Goal: Task Accomplishment & Management: Manage account settings

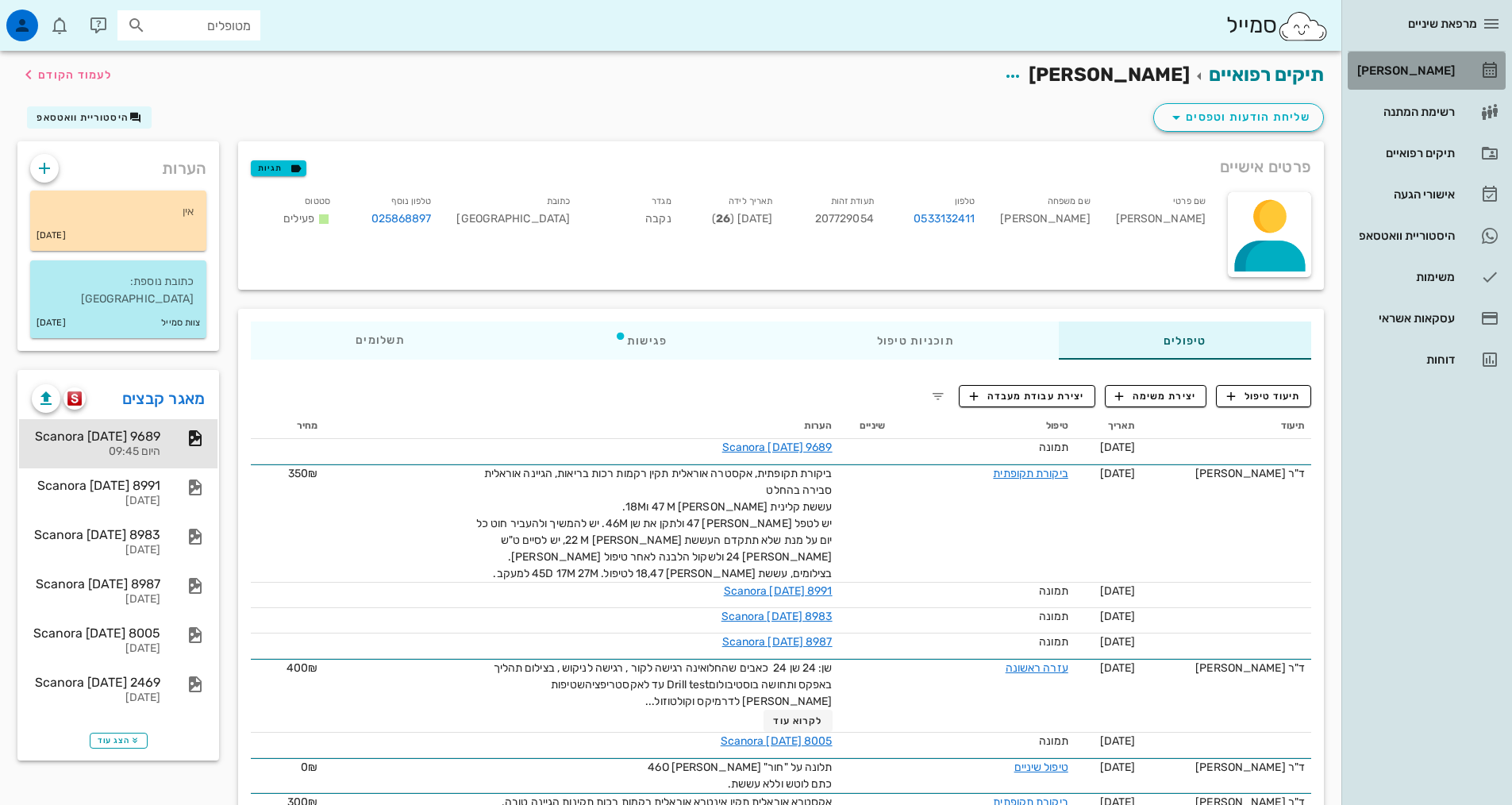
click at [1435, 72] on div "[PERSON_NAME]" at bounding box center [1404, 71] width 101 height 13
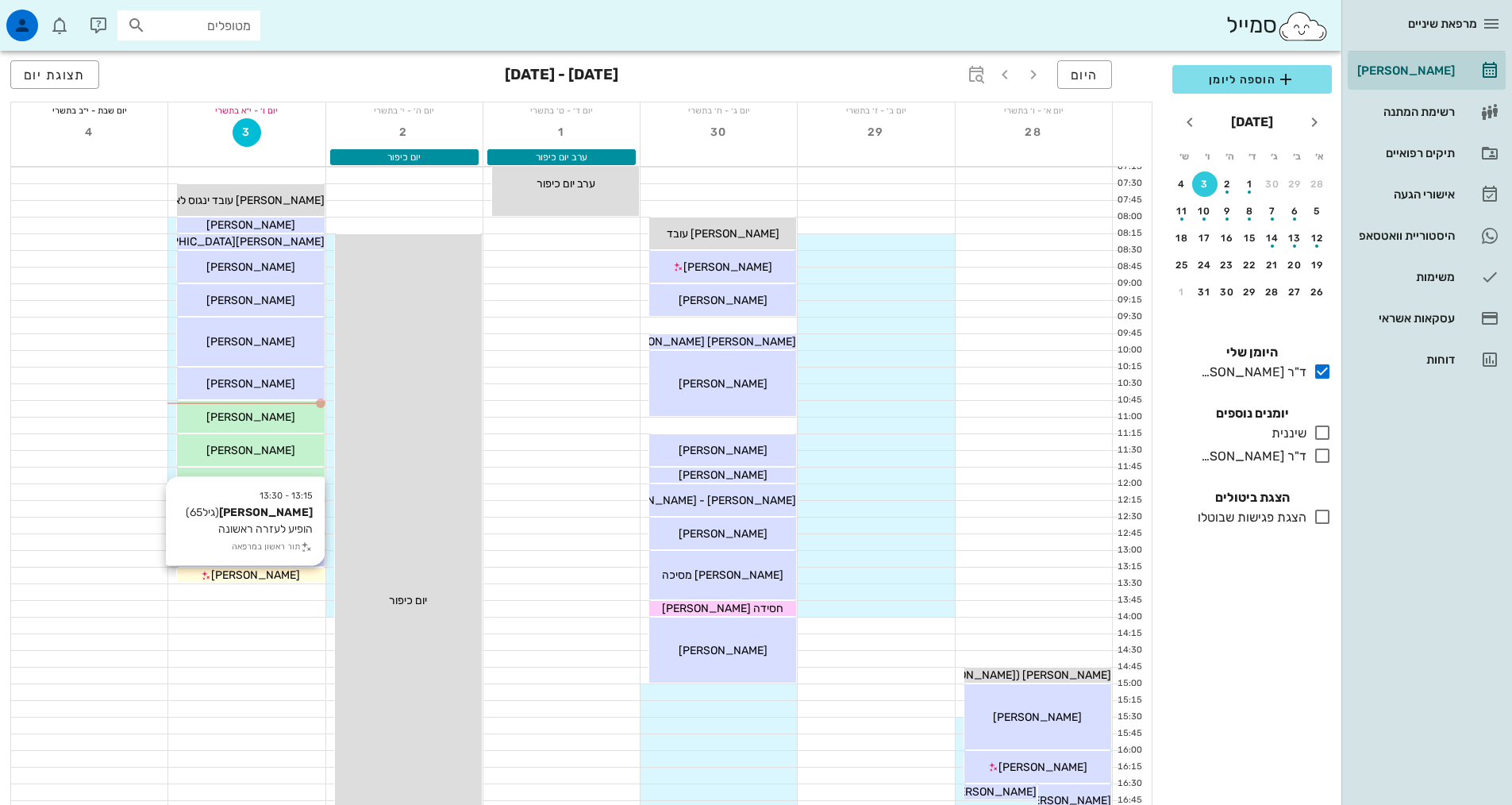
click at [294, 576] on div "[PERSON_NAME]" at bounding box center [250, 575] width 147 height 16
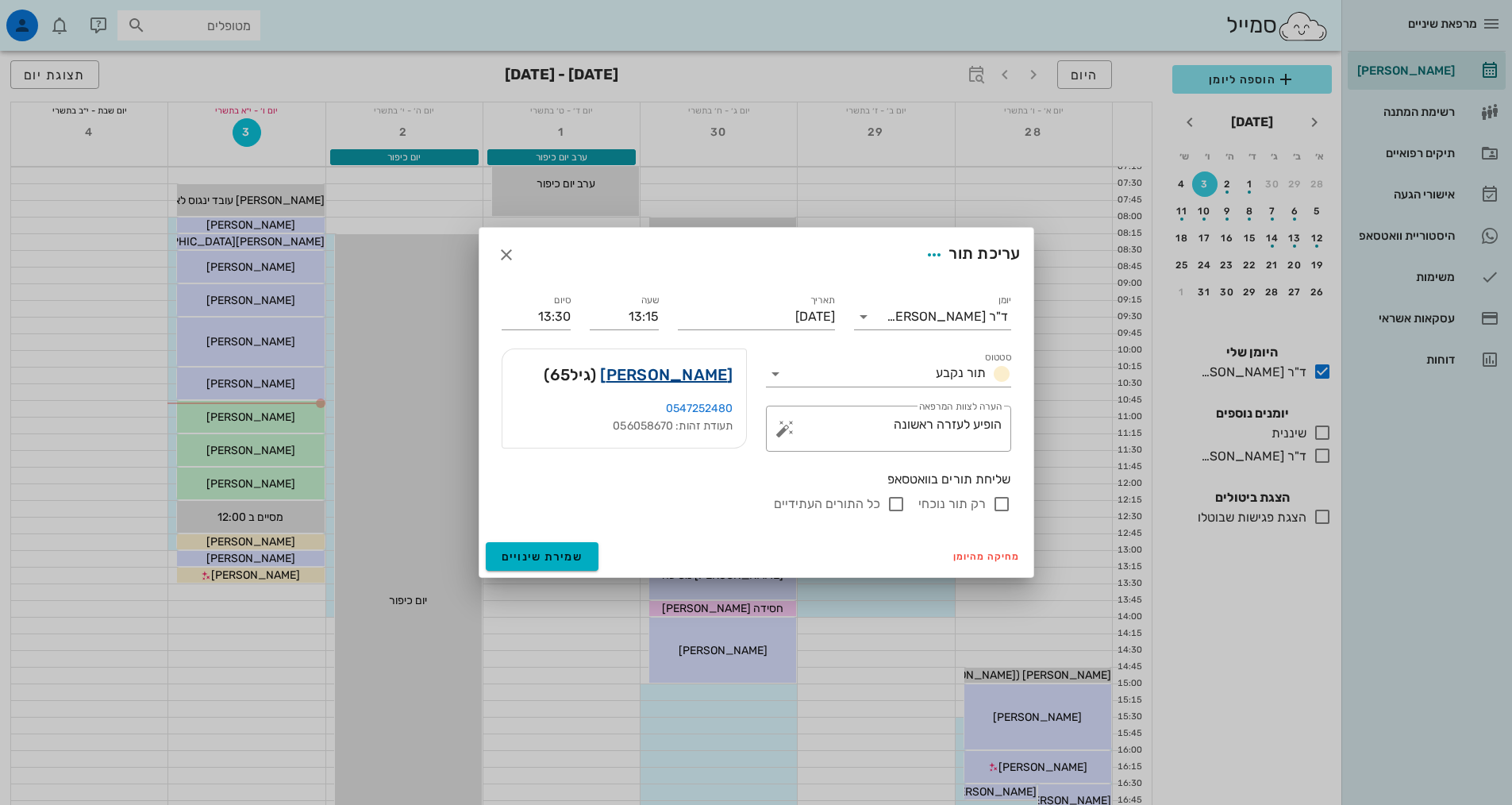
click at [712, 378] on link "[PERSON_NAME]" at bounding box center [666, 374] width 133 height 25
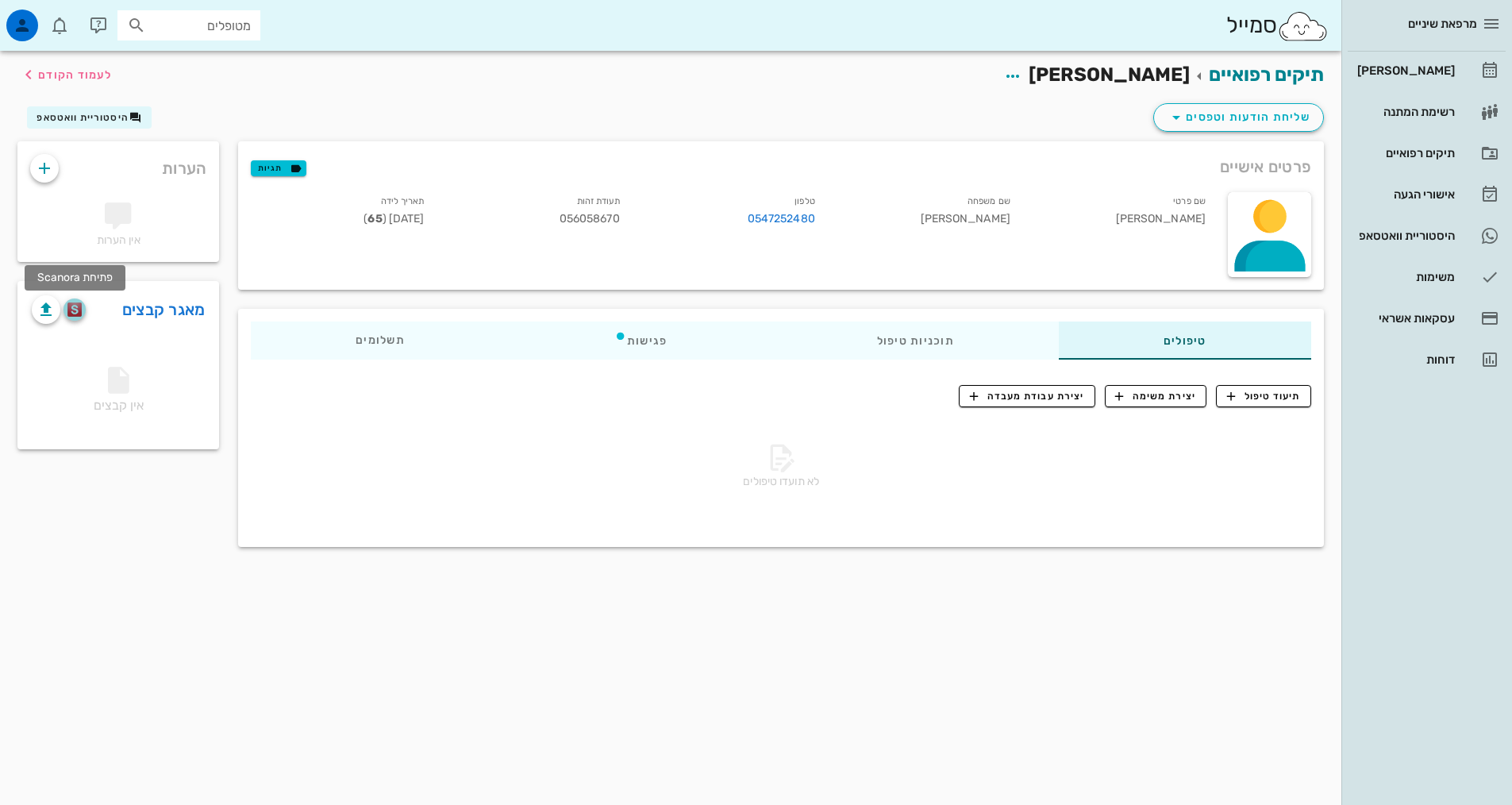
click at [77, 315] on img "button" at bounding box center [75, 310] width 15 height 15
click at [1406, 76] on div "[PERSON_NAME]" at bounding box center [1404, 71] width 101 height 13
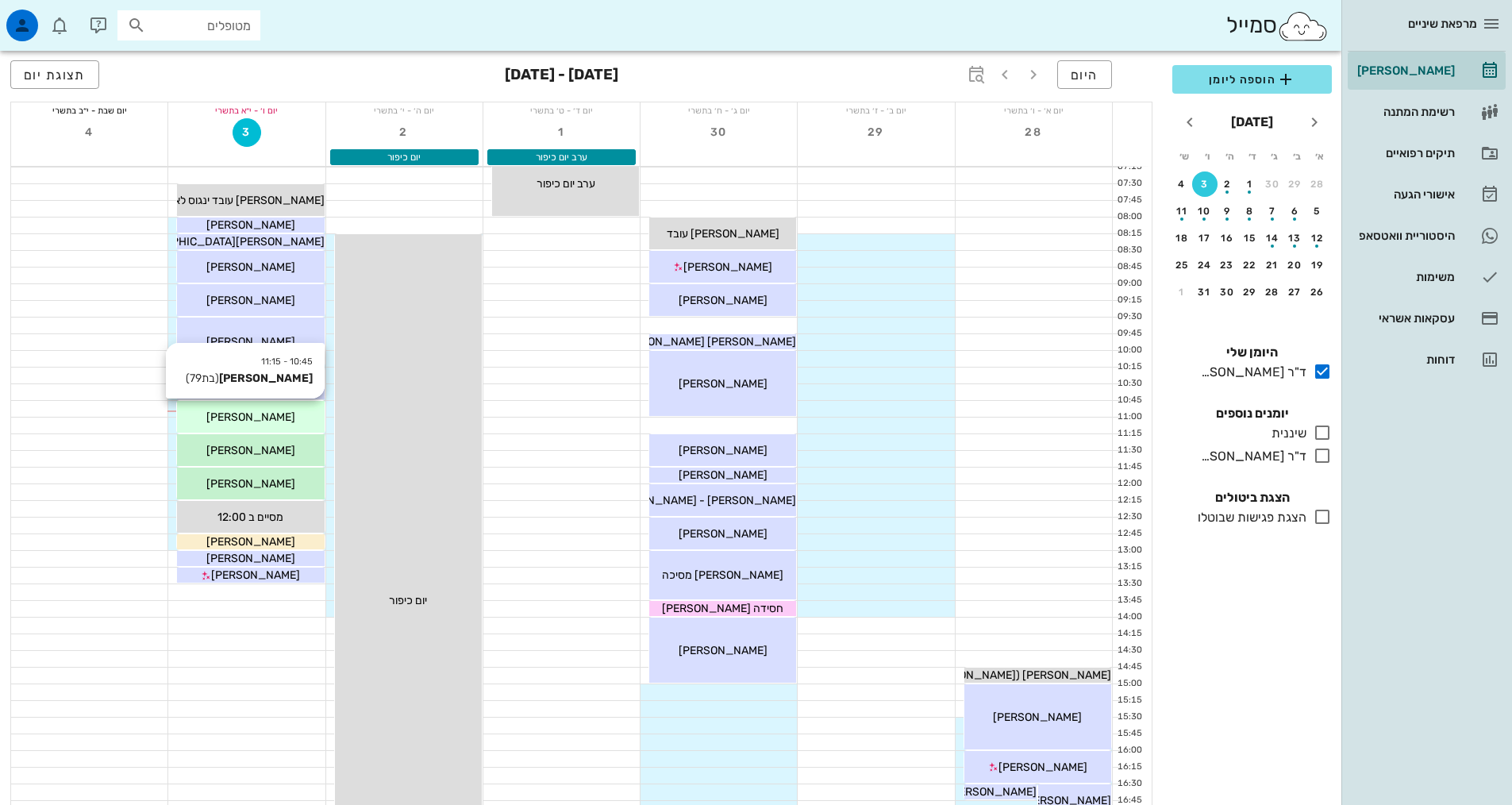
click at [315, 423] on div "[PERSON_NAME]" at bounding box center [250, 417] width 147 height 16
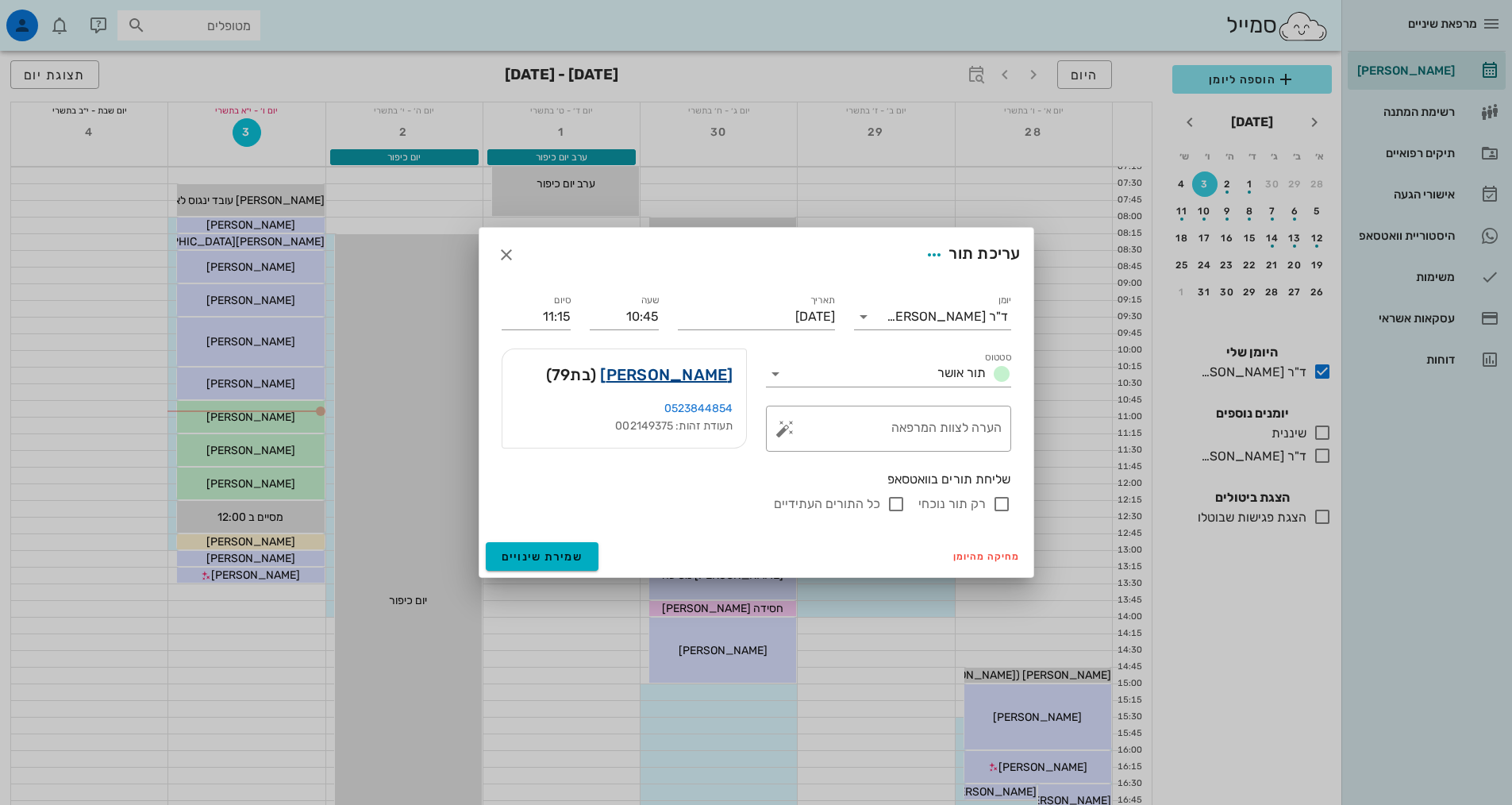
click at [675, 372] on link "[PERSON_NAME]" at bounding box center [666, 374] width 133 height 25
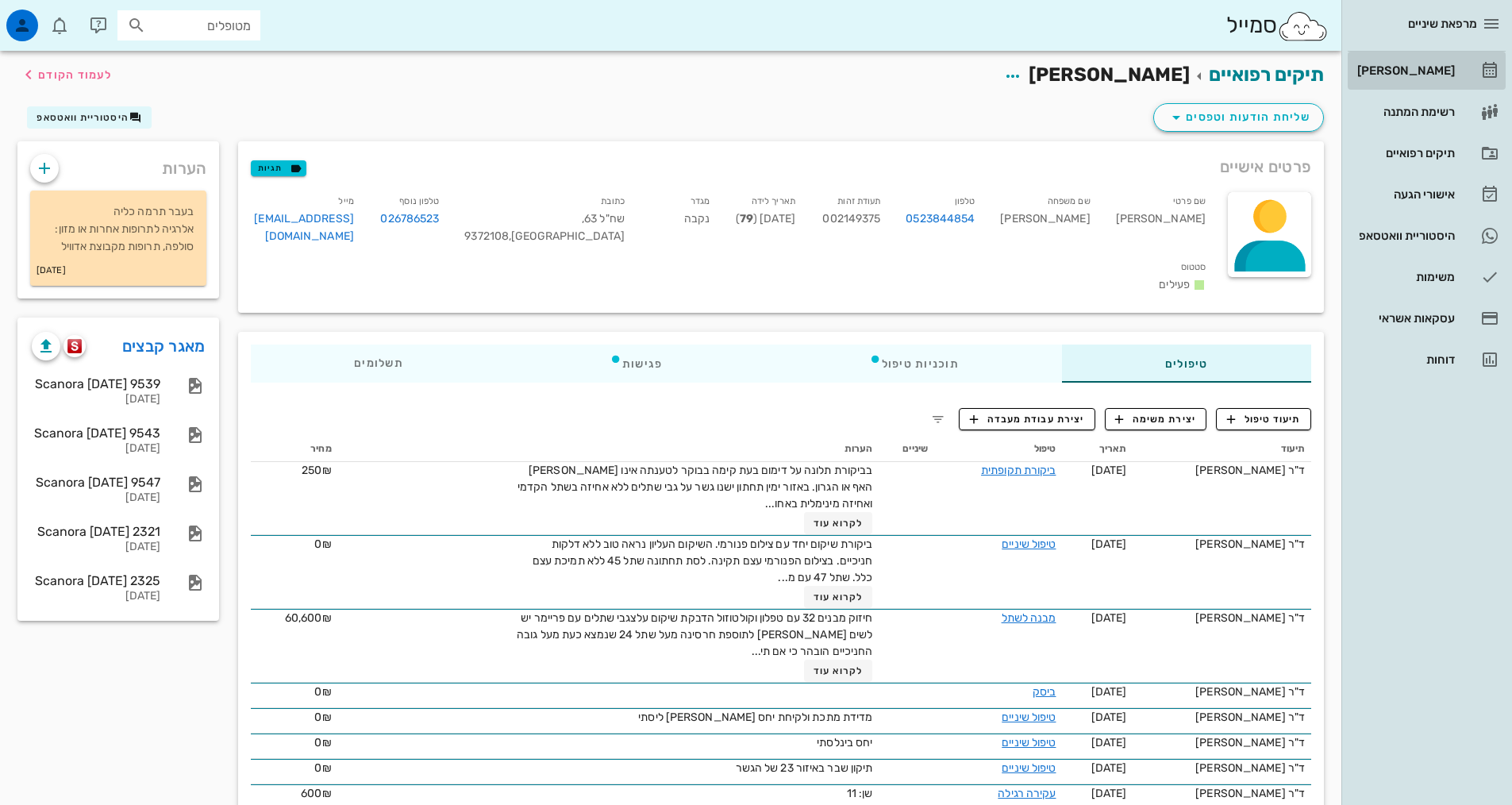
click at [1432, 69] on div "[PERSON_NAME]" at bounding box center [1404, 71] width 101 height 13
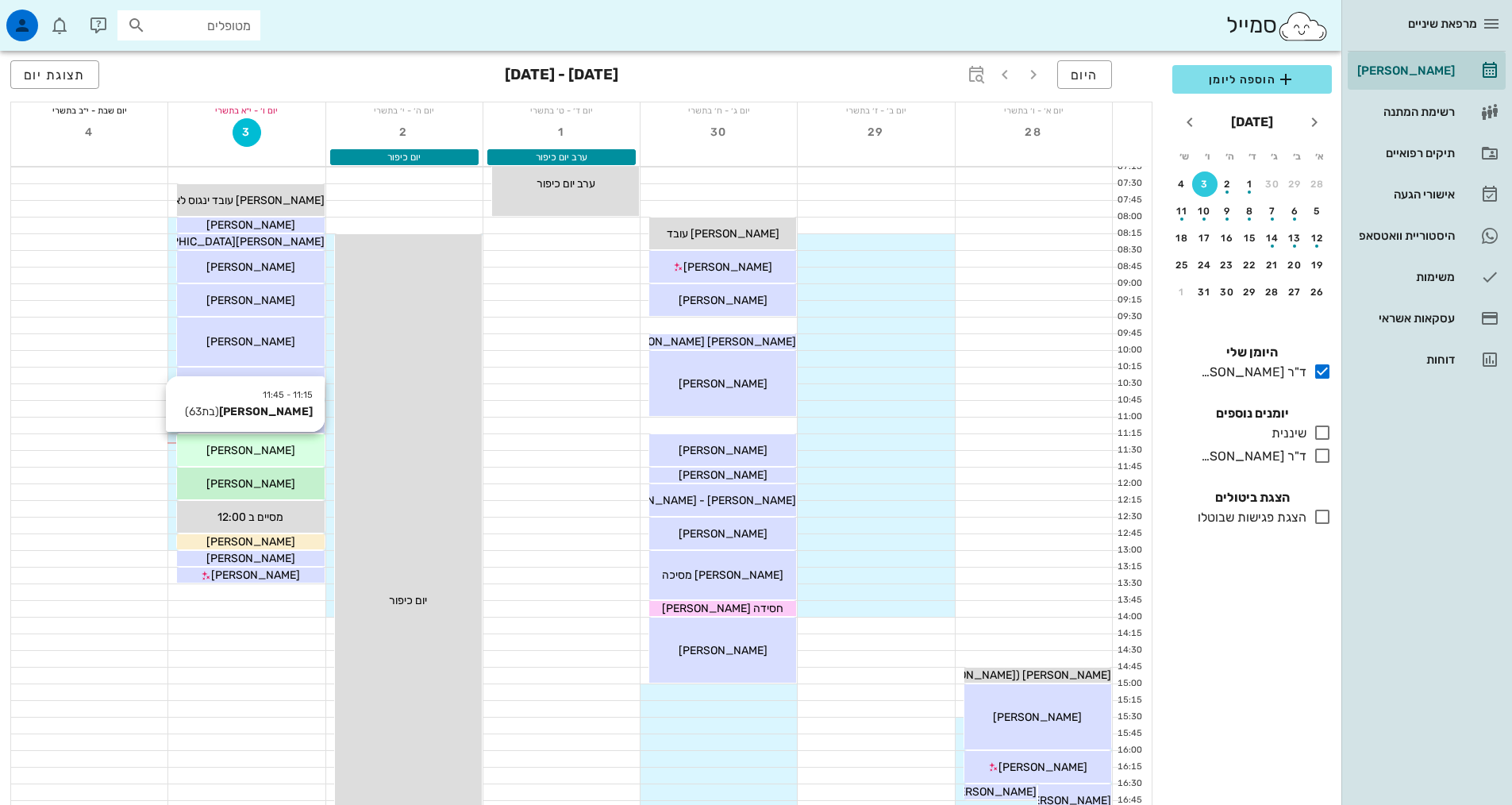
click at [290, 453] on div "[PERSON_NAME]" at bounding box center [250, 451] width 147 height 16
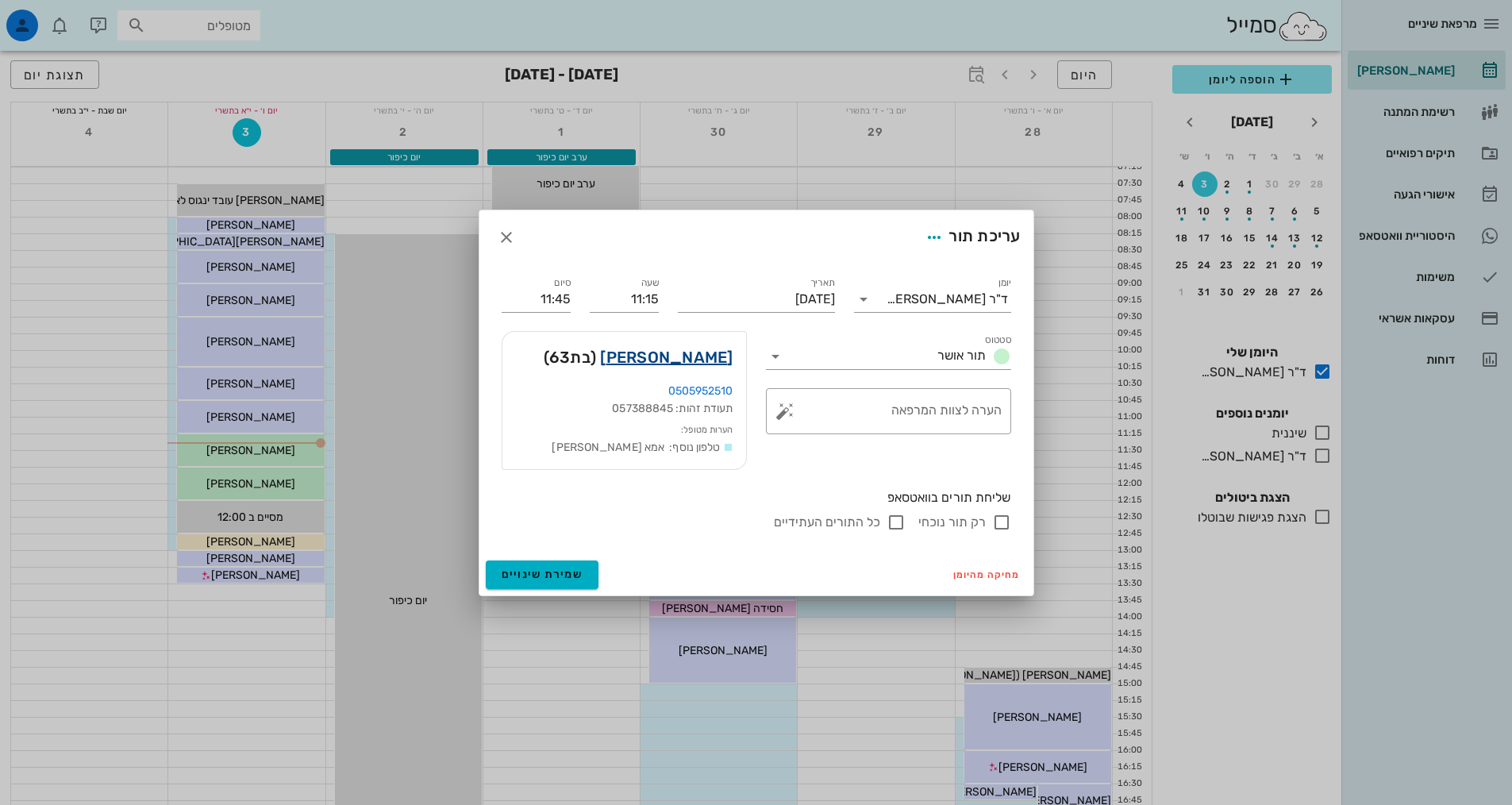
click at [703, 354] on link "[PERSON_NAME]" at bounding box center [666, 357] width 133 height 25
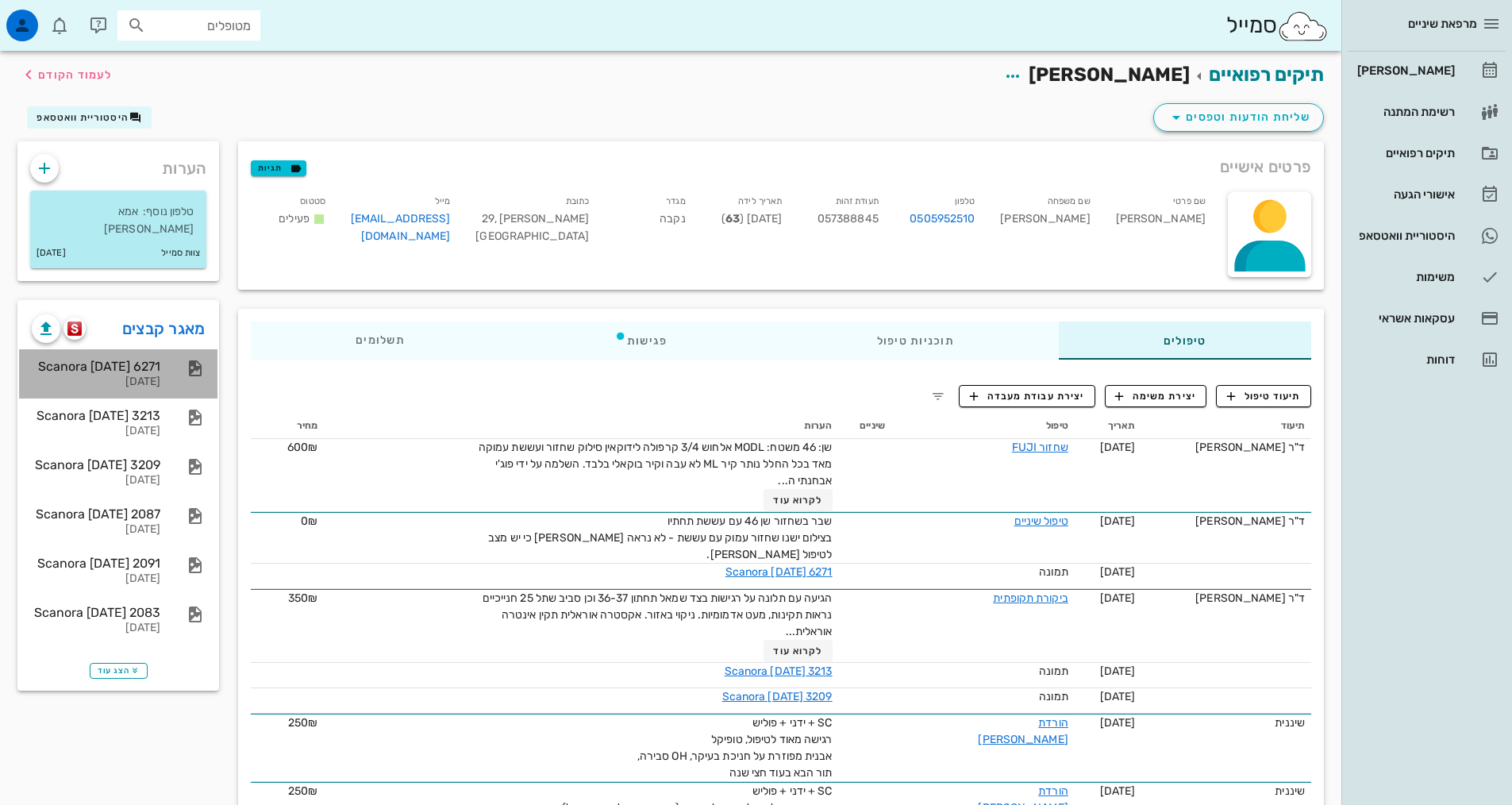
click at [143, 359] on div "Scanora [DATE] 6271" at bounding box center [96, 366] width 129 height 15
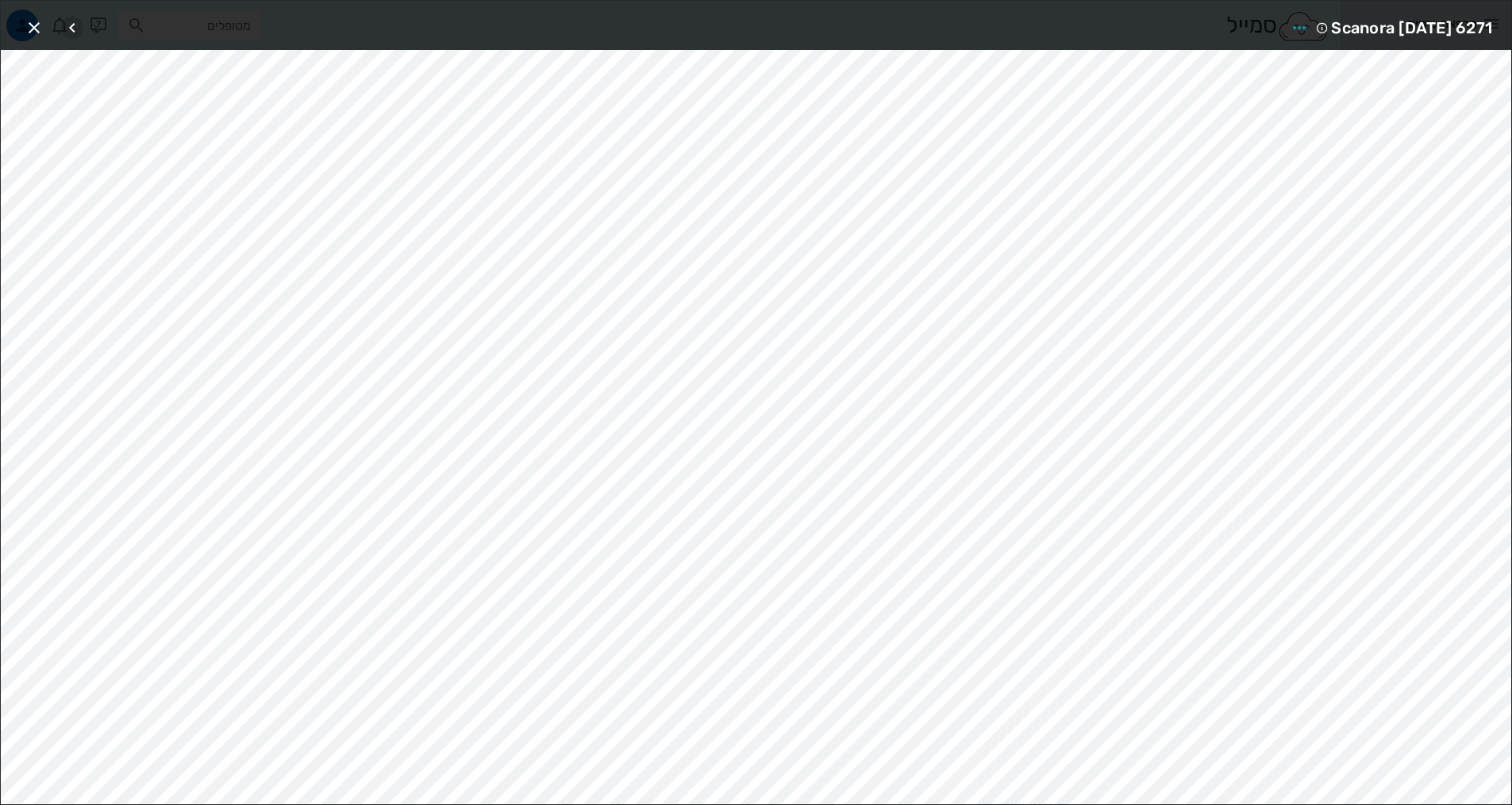
click at [77, 29] on icon "button" at bounding box center [72, 27] width 19 height 19
click at [37, 24] on icon "button" at bounding box center [33, 27] width 19 height 19
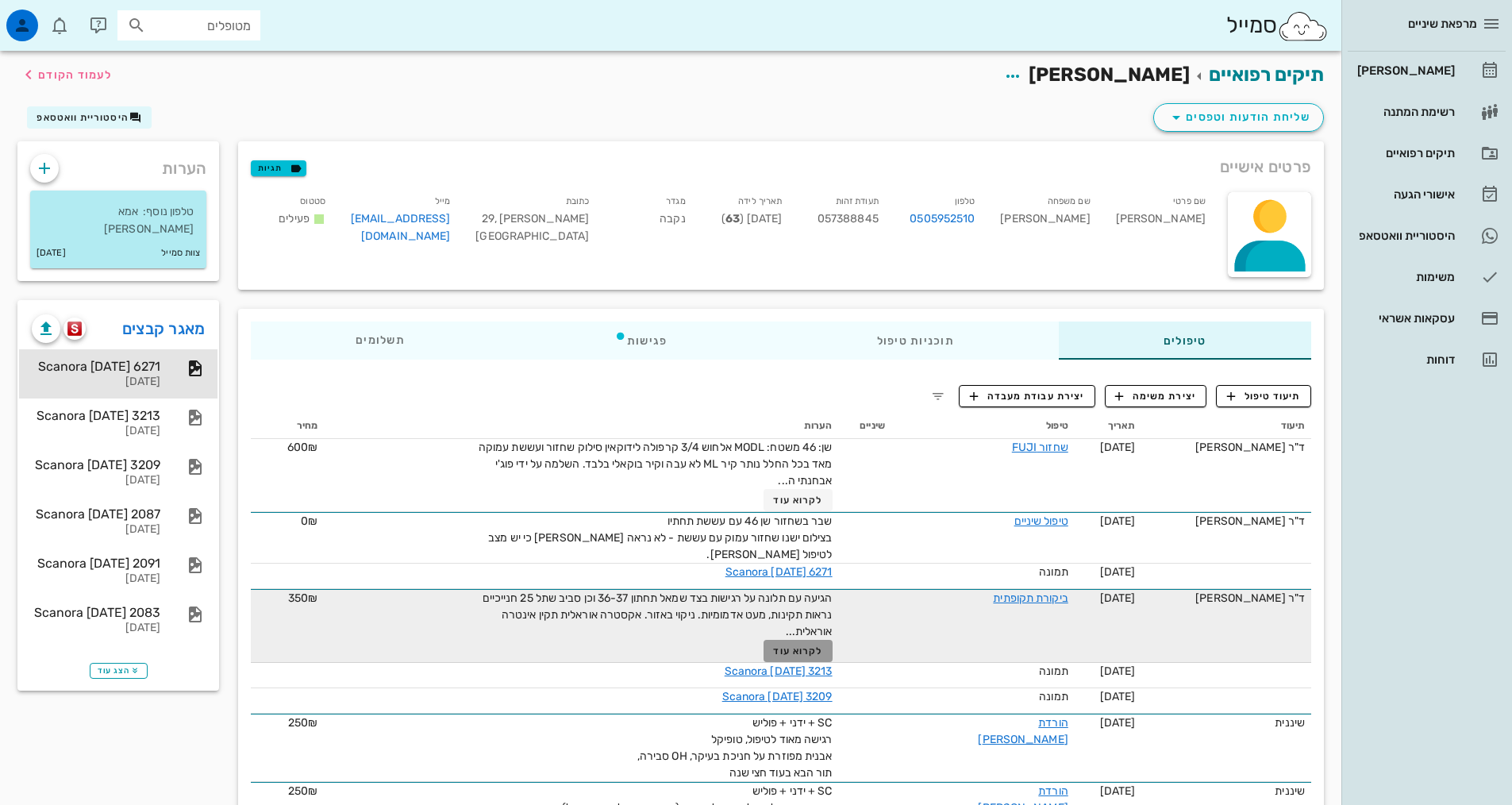
click at [793, 645] on span "לקרוא עוד" at bounding box center [798, 651] width 49 height 11
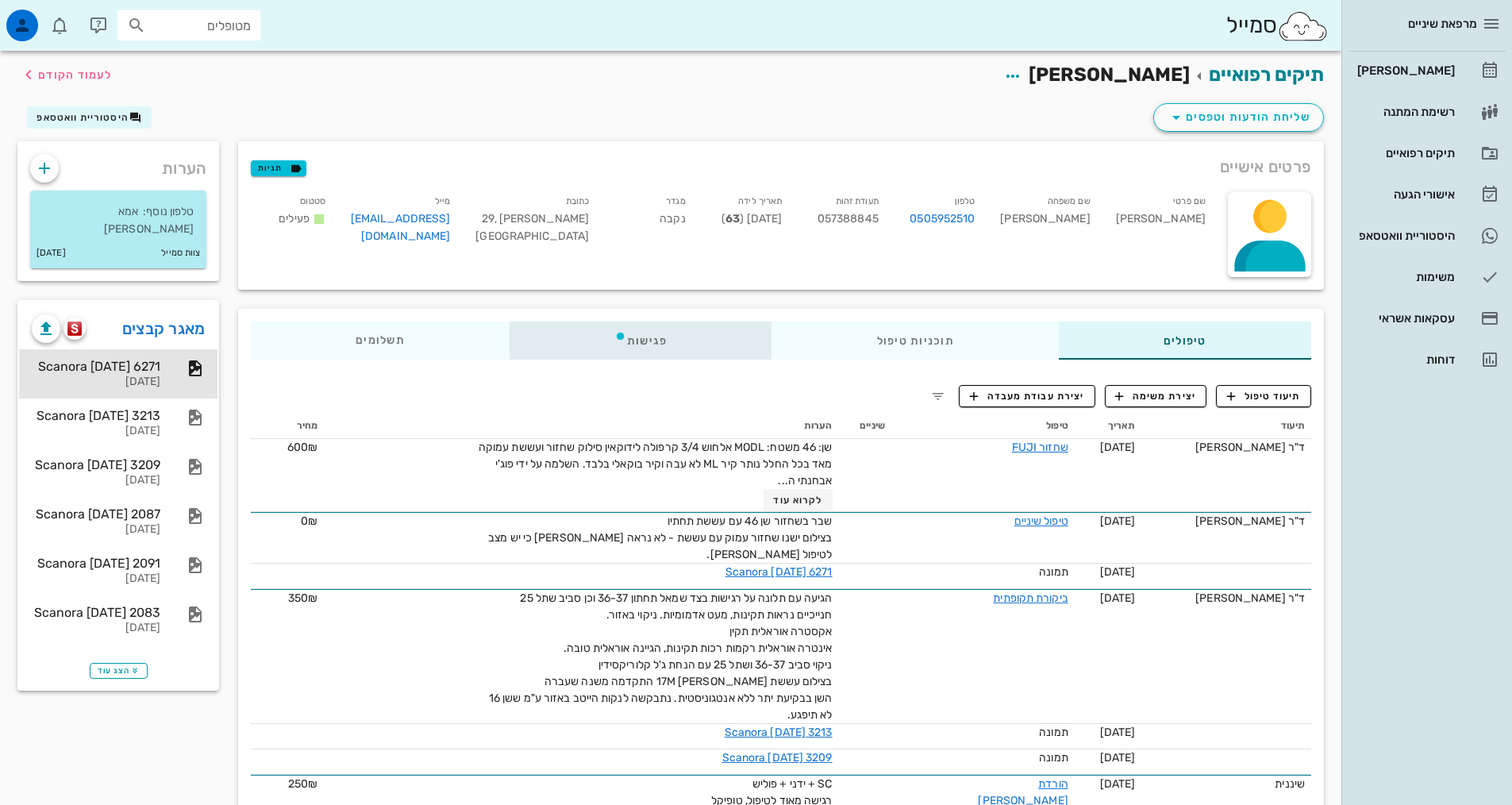
click at [650, 342] on div "פגישות" at bounding box center [641, 341] width 263 height 38
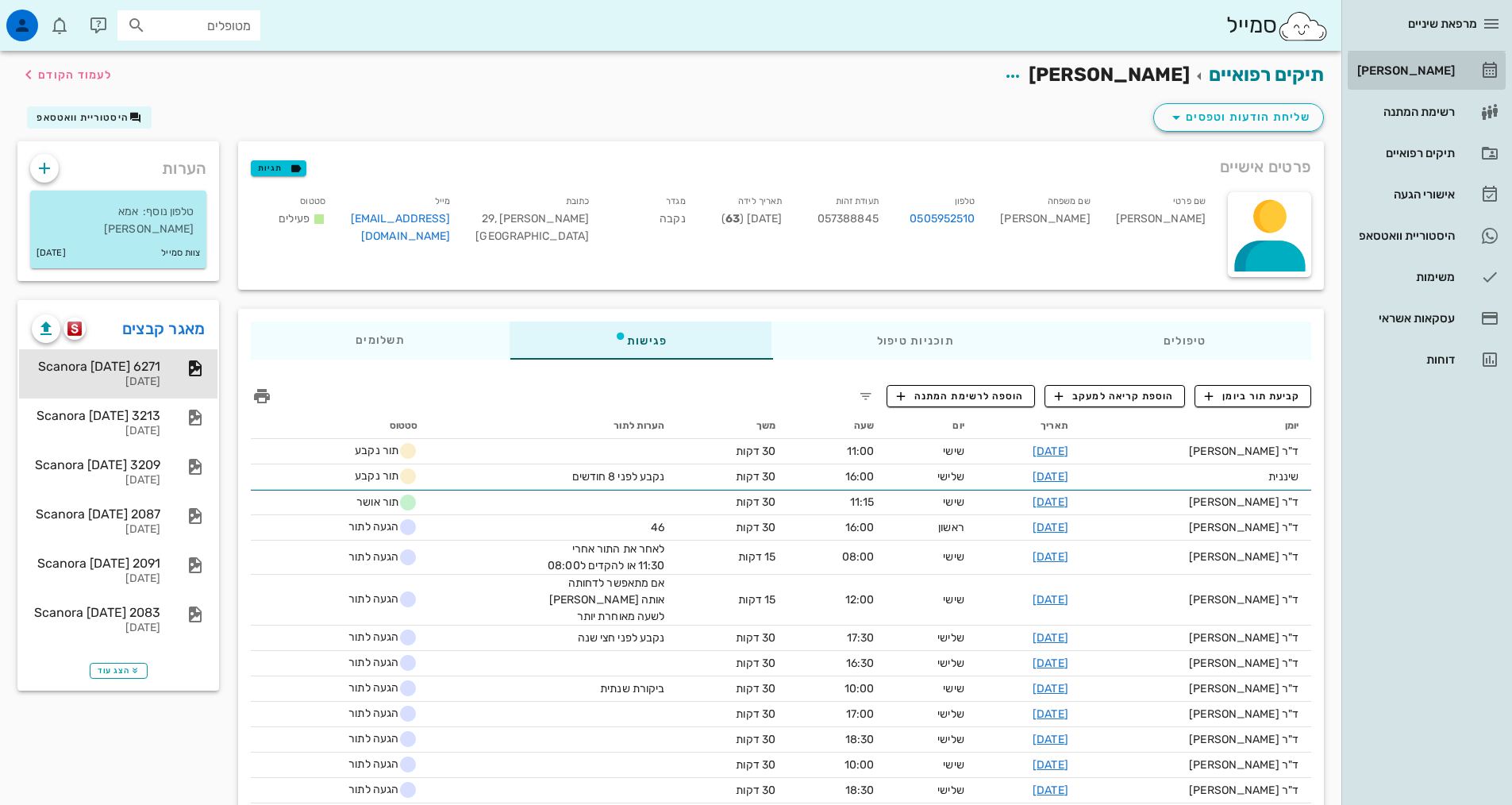
click at [1429, 65] on div "[PERSON_NAME]" at bounding box center [1404, 71] width 101 height 13
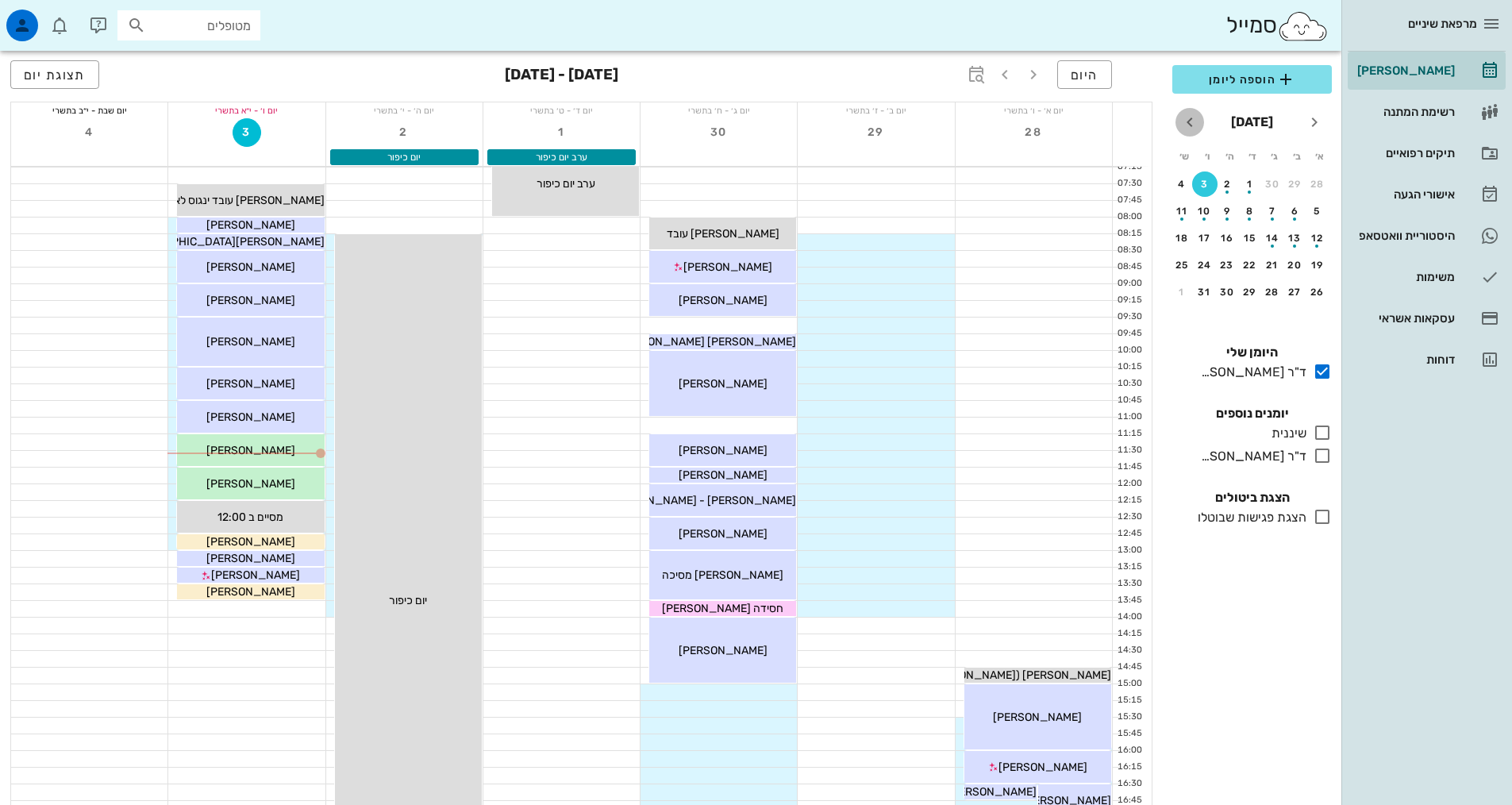
click at [1189, 122] on icon "חודש הבא" at bounding box center [1189, 121] width 19 height 19
click at [1207, 184] on div "5" at bounding box center [1205, 184] width 25 height 11
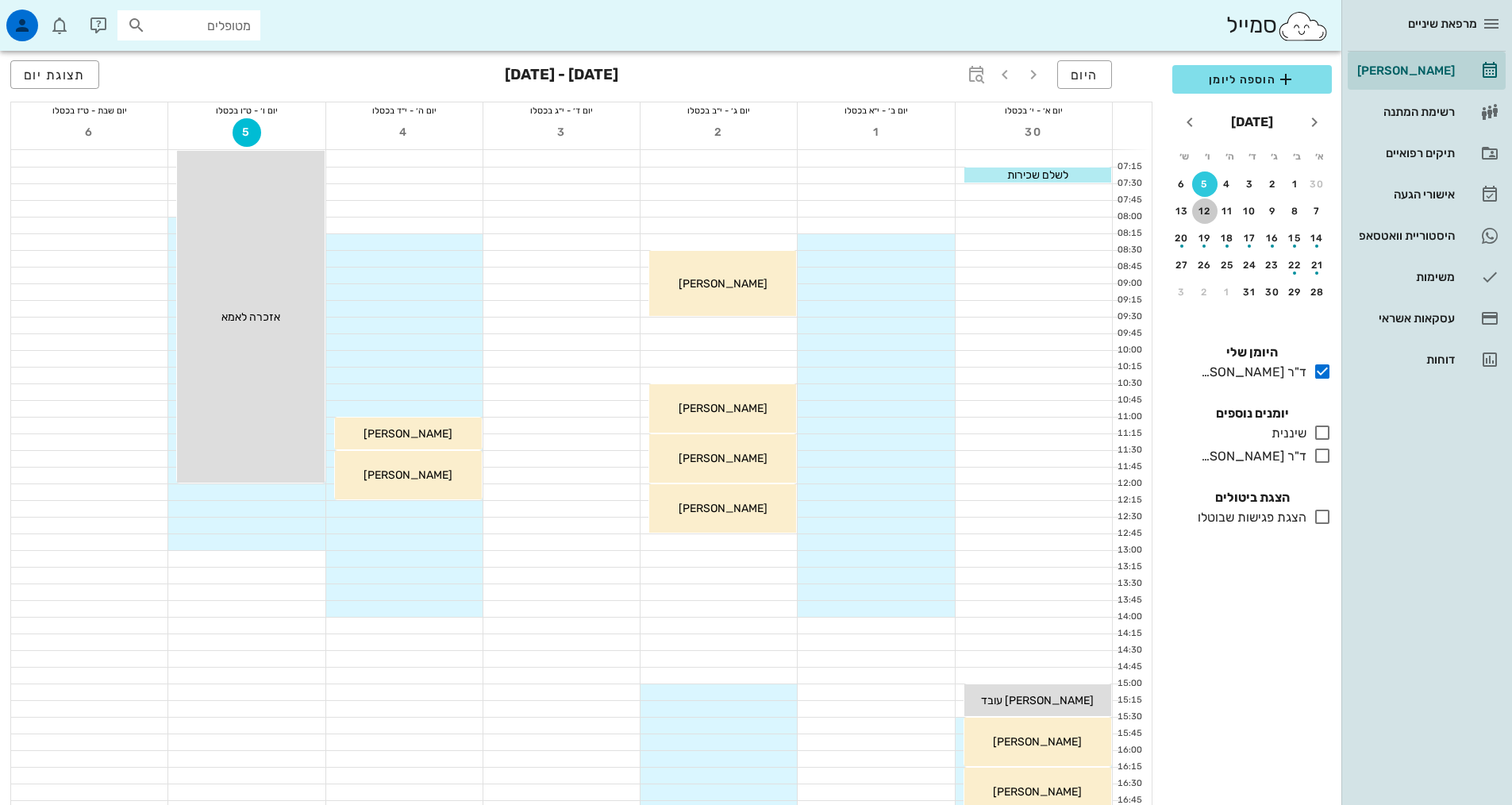
click at [1202, 210] on div "12" at bounding box center [1205, 211] width 25 height 11
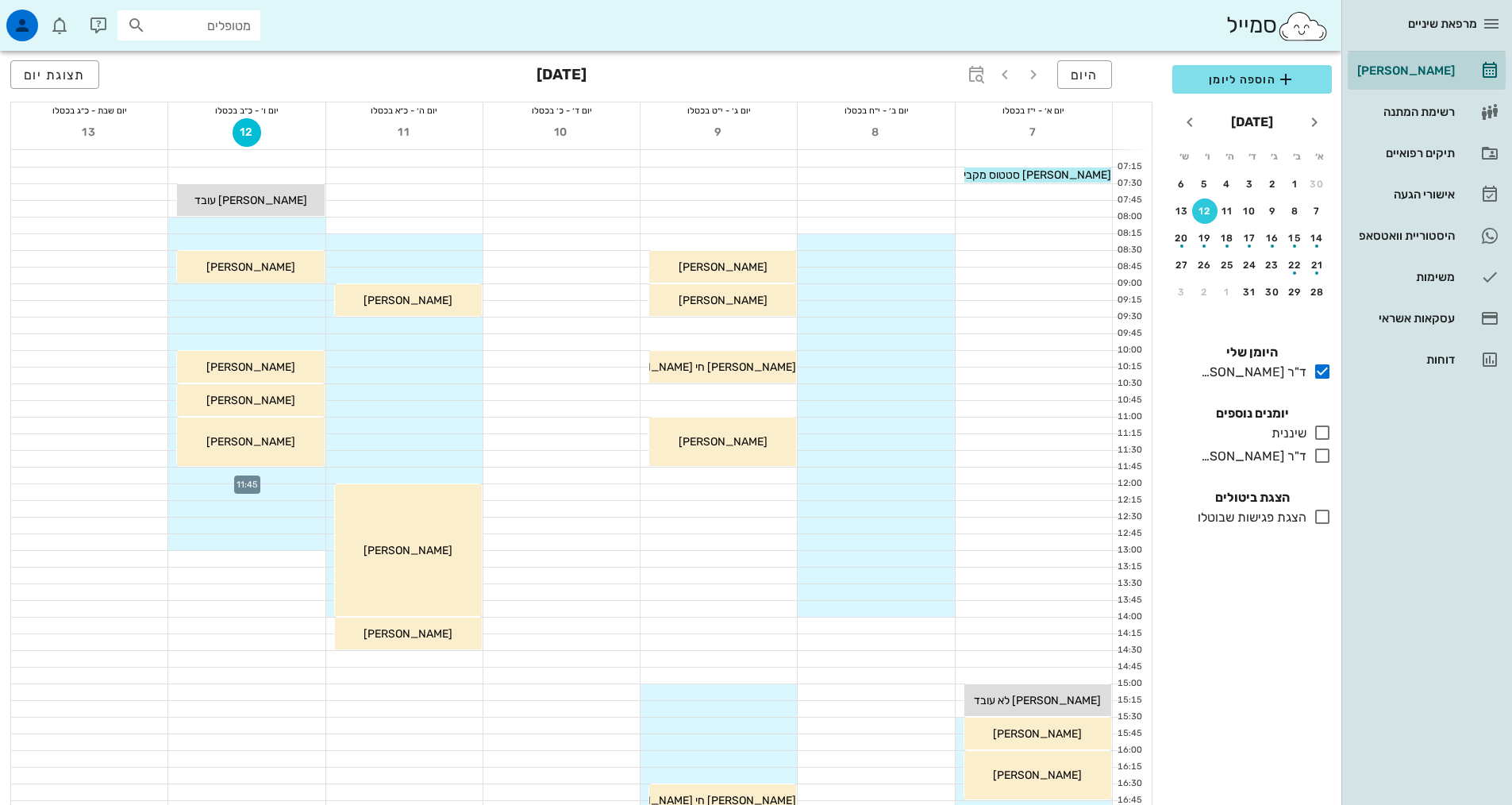
click at [280, 473] on div at bounding box center [247, 475] width 156 height 15
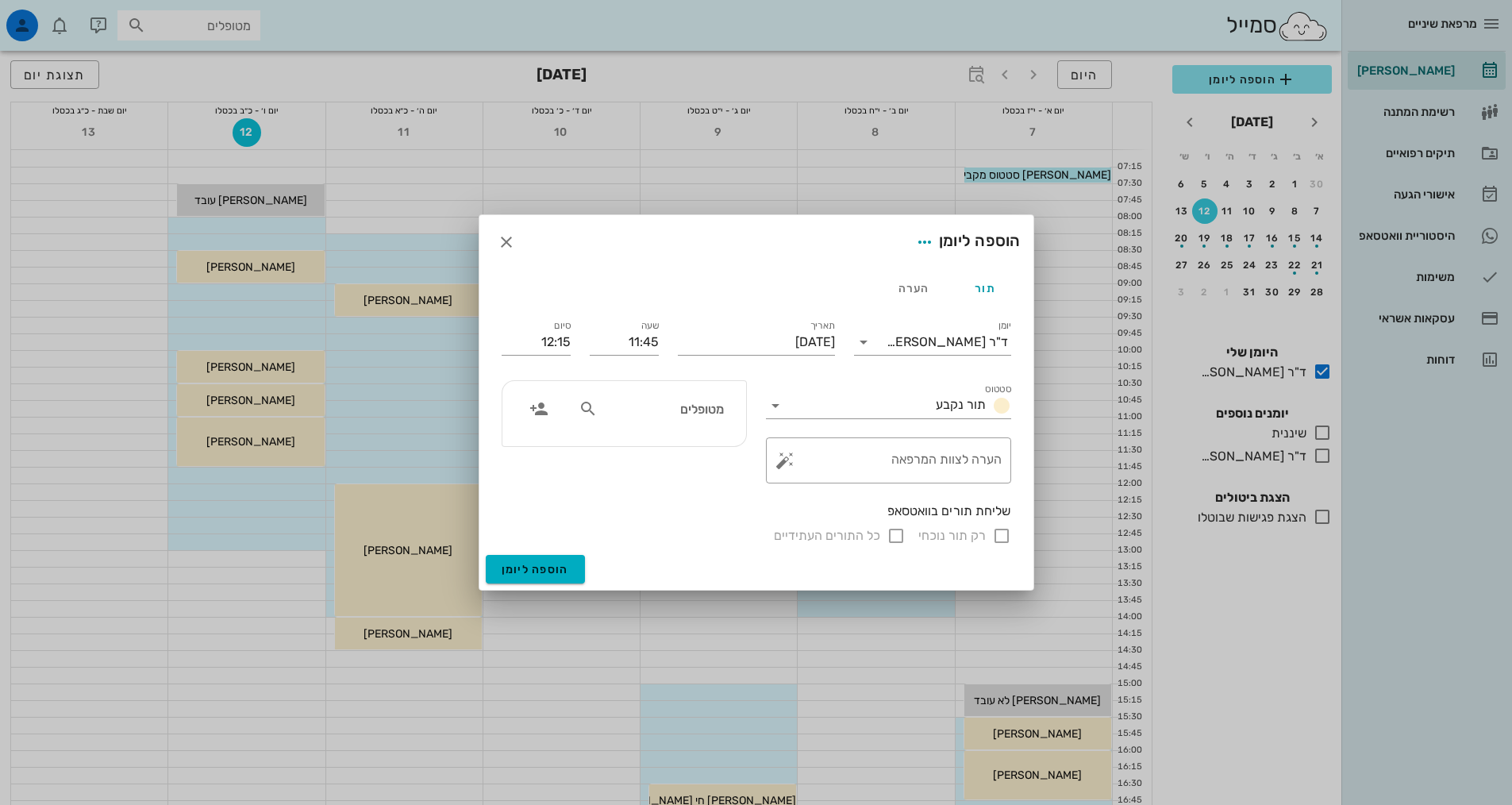
click at [705, 419] on input "מטופלים" at bounding box center [662, 408] width 122 height 20
type input "[PERSON_NAME] מ"
click at [674, 460] on div "0505952510" at bounding box center [632, 458] width 174 height 13
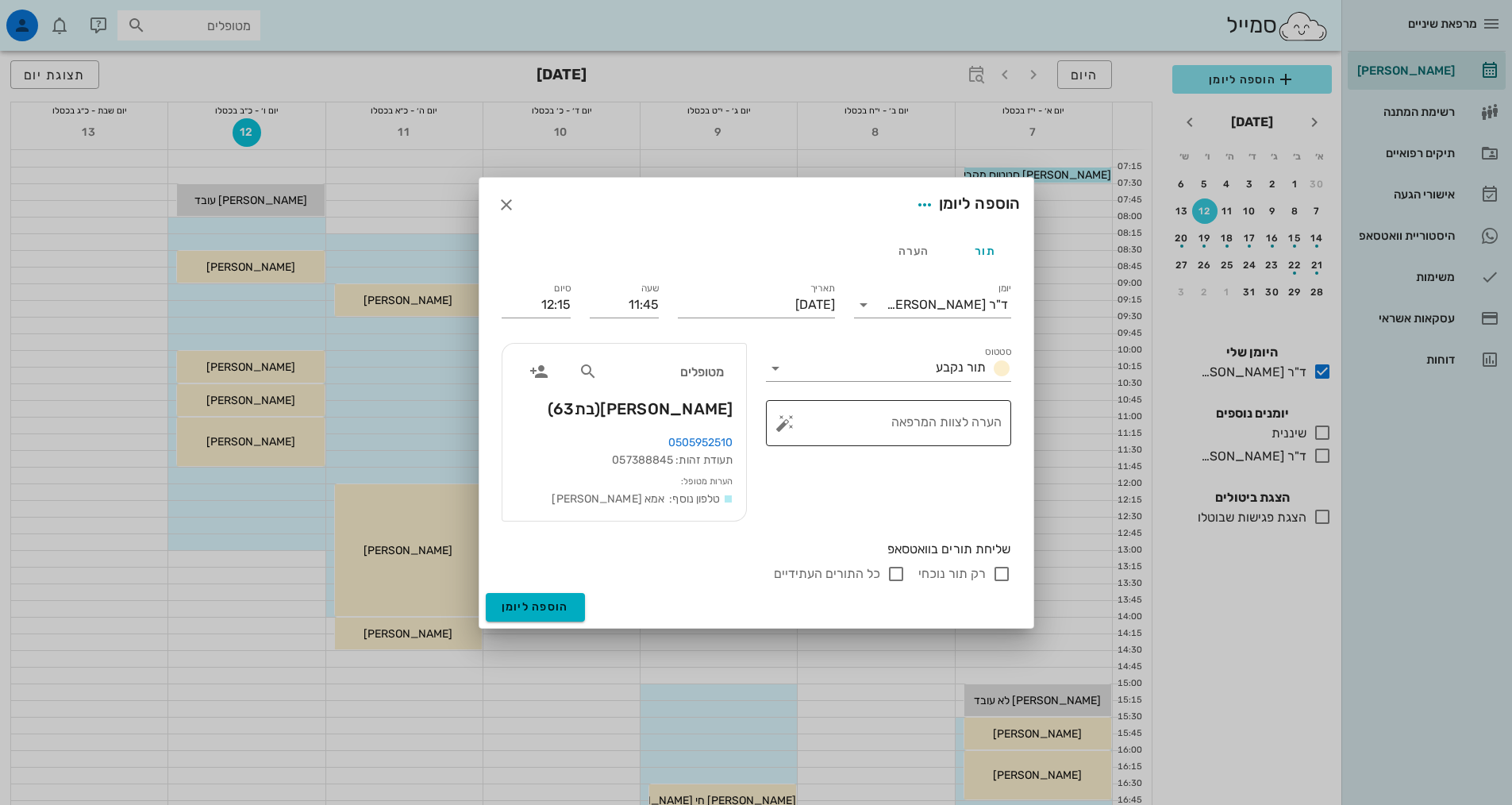
click at [923, 416] on textarea "הערה לצוות המרפאה" at bounding box center [895, 427] width 213 height 38
type textarea "החלפת 46"
click at [536, 303] on input "12:15" at bounding box center [536, 305] width 69 height 25
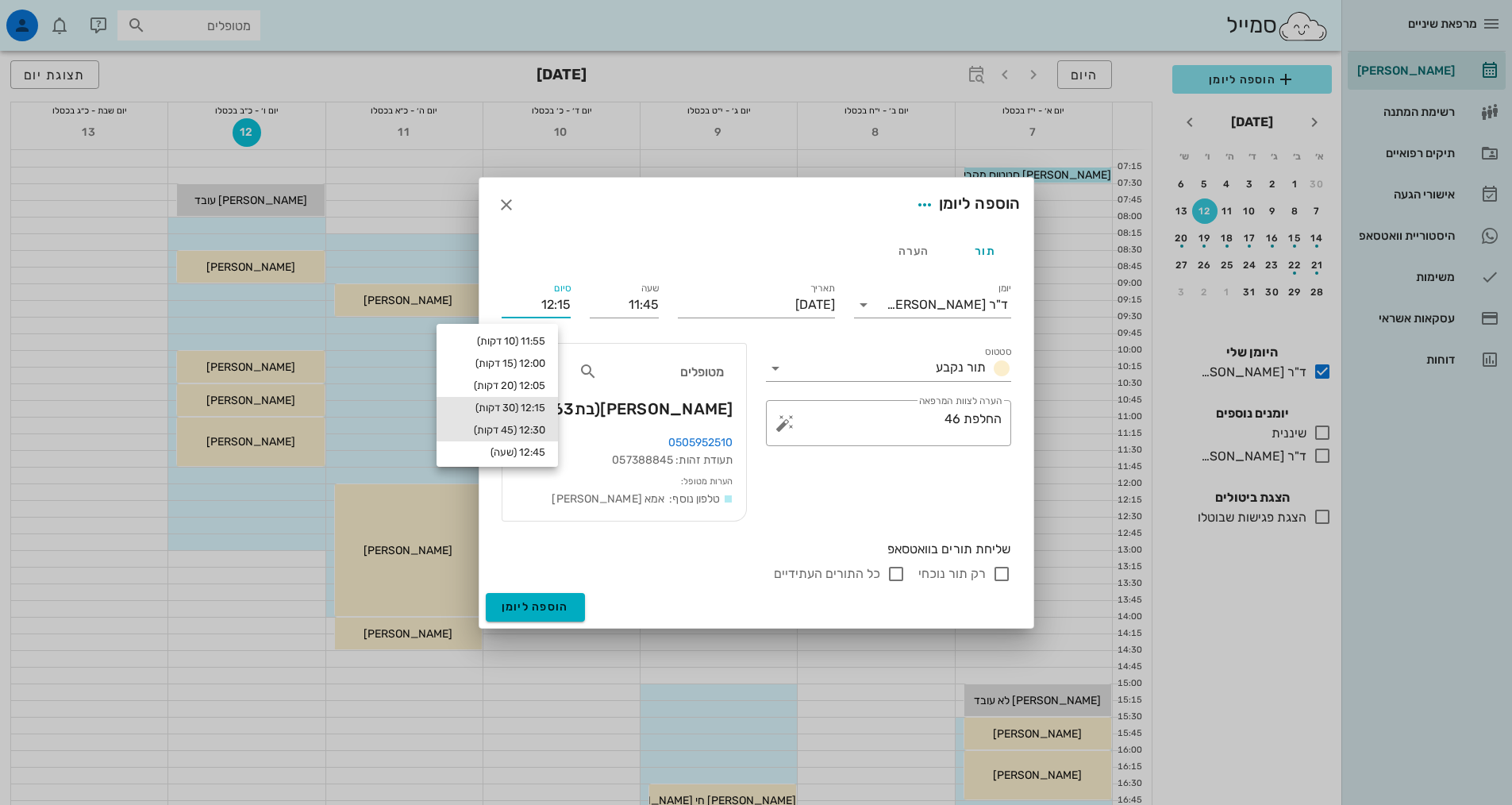
click at [544, 431] on div "12:30 (45 דקות)" at bounding box center [498, 430] width 96 height 13
type input "12:30"
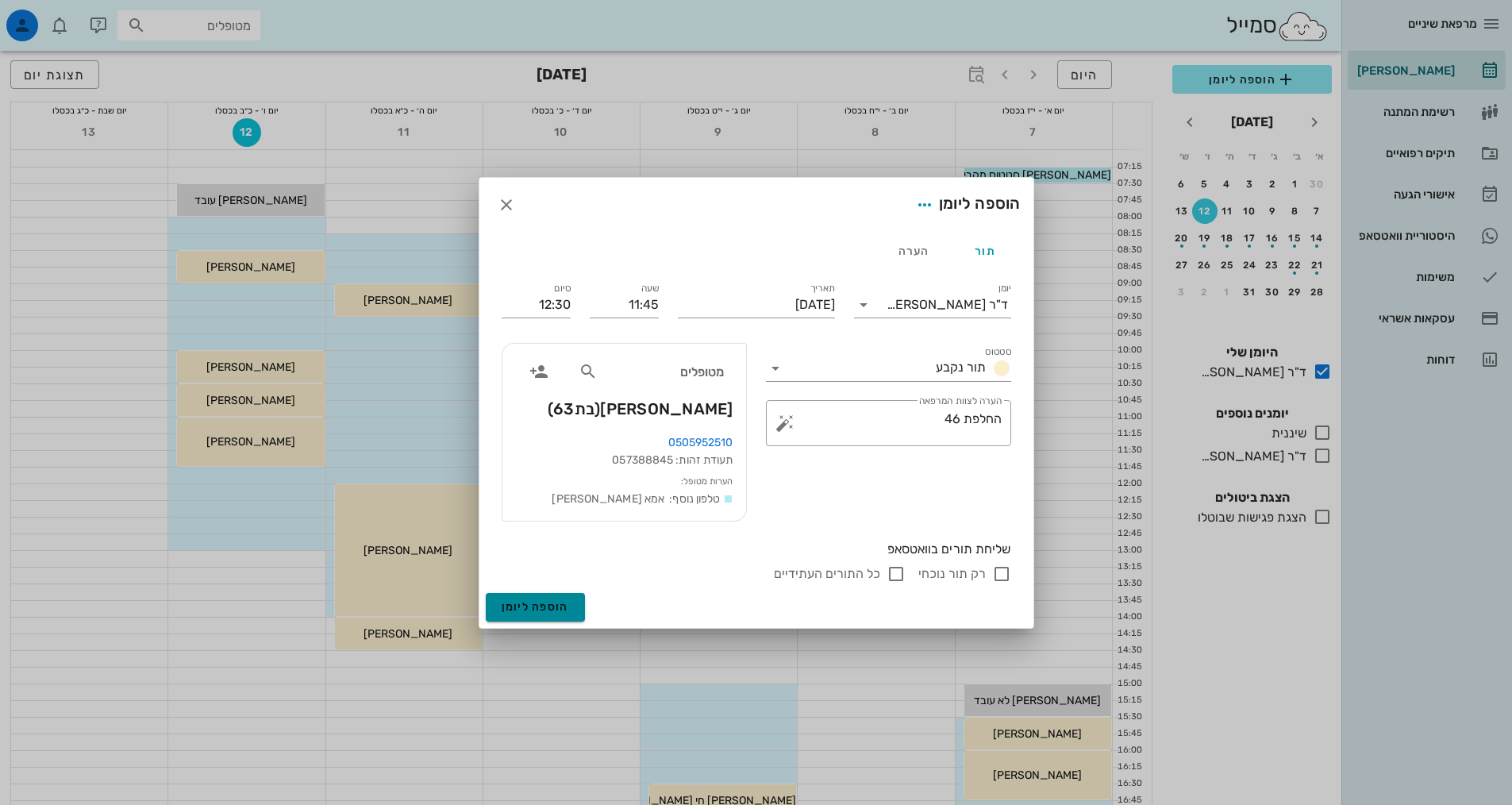
click at [567, 611] on span "הוספה ליומן" at bounding box center [535, 607] width 68 height 14
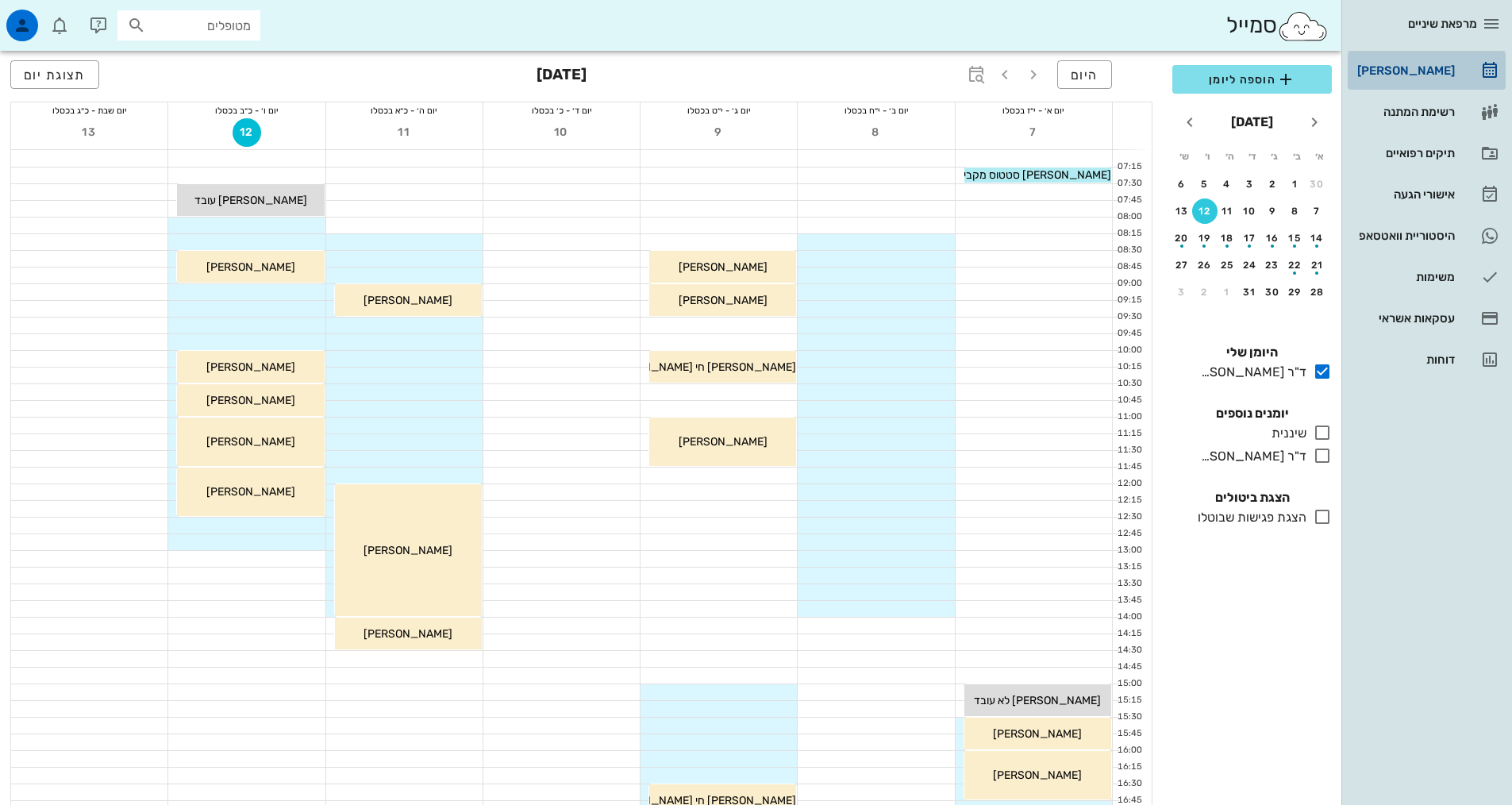
click at [1437, 67] on div "[PERSON_NAME]" at bounding box center [1404, 71] width 101 height 13
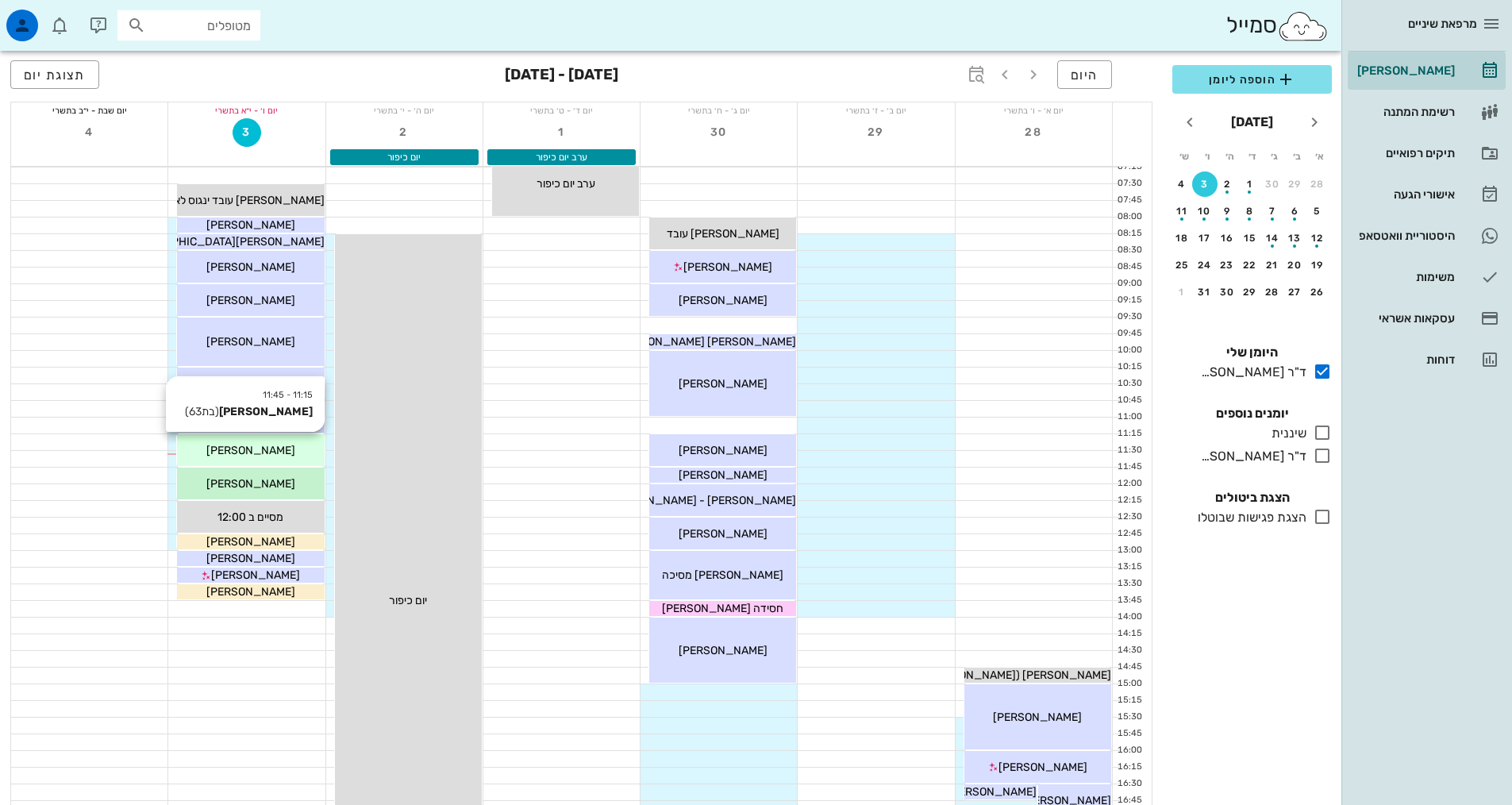
click at [304, 450] on div "[PERSON_NAME]" at bounding box center [250, 451] width 147 height 16
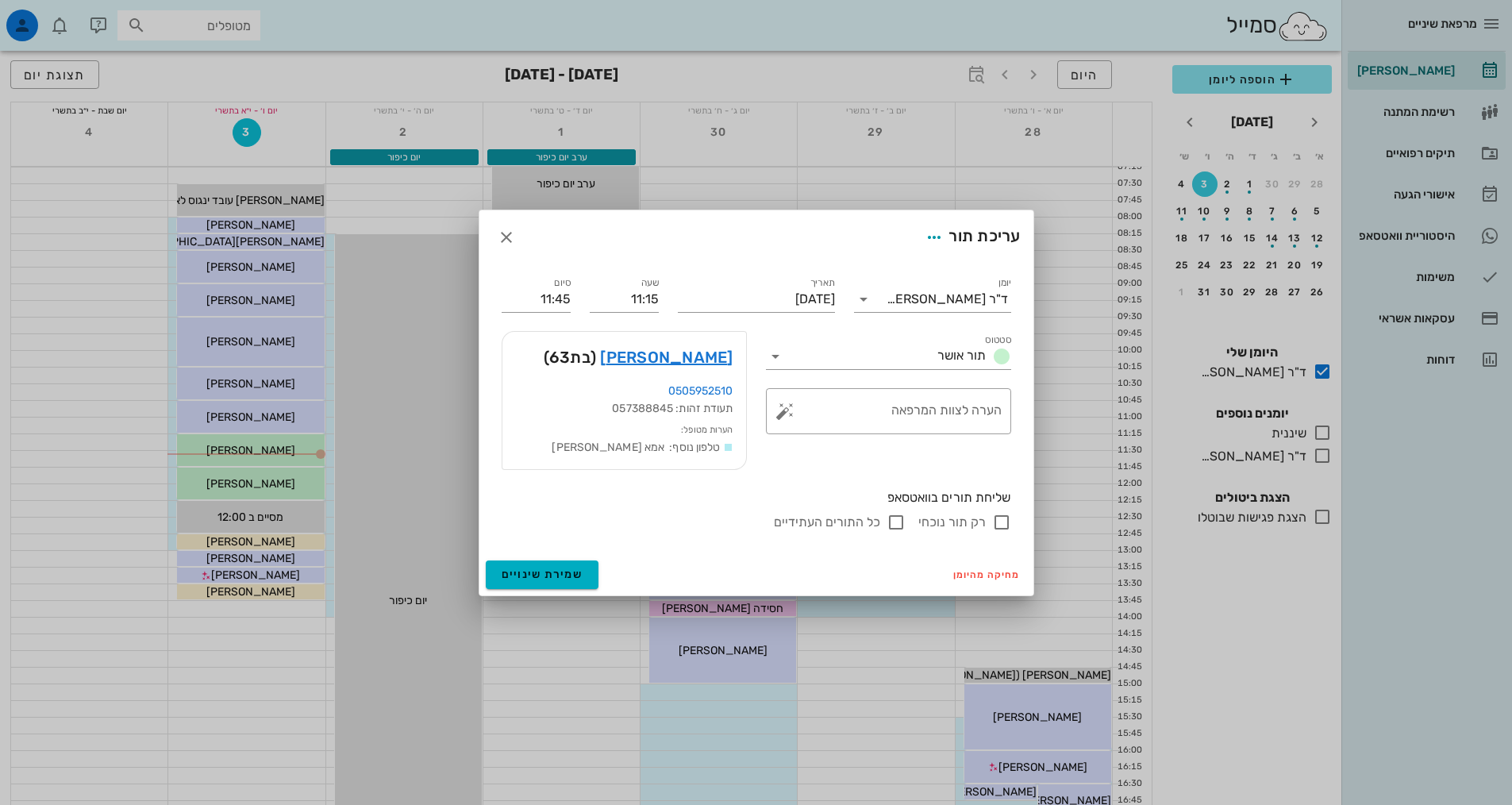
click at [901, 524] on input "כל התורים העתידיים" at bounding box center [896, 522] width 19 height 19
checkbox input "false"
click at [899, 529] on input "כל התורים העתידיים" at bounding box center [896, 522] width 19 height 19
click at [505, 236] on icon "button" at bounding box center [506, 237] width 19 height 19
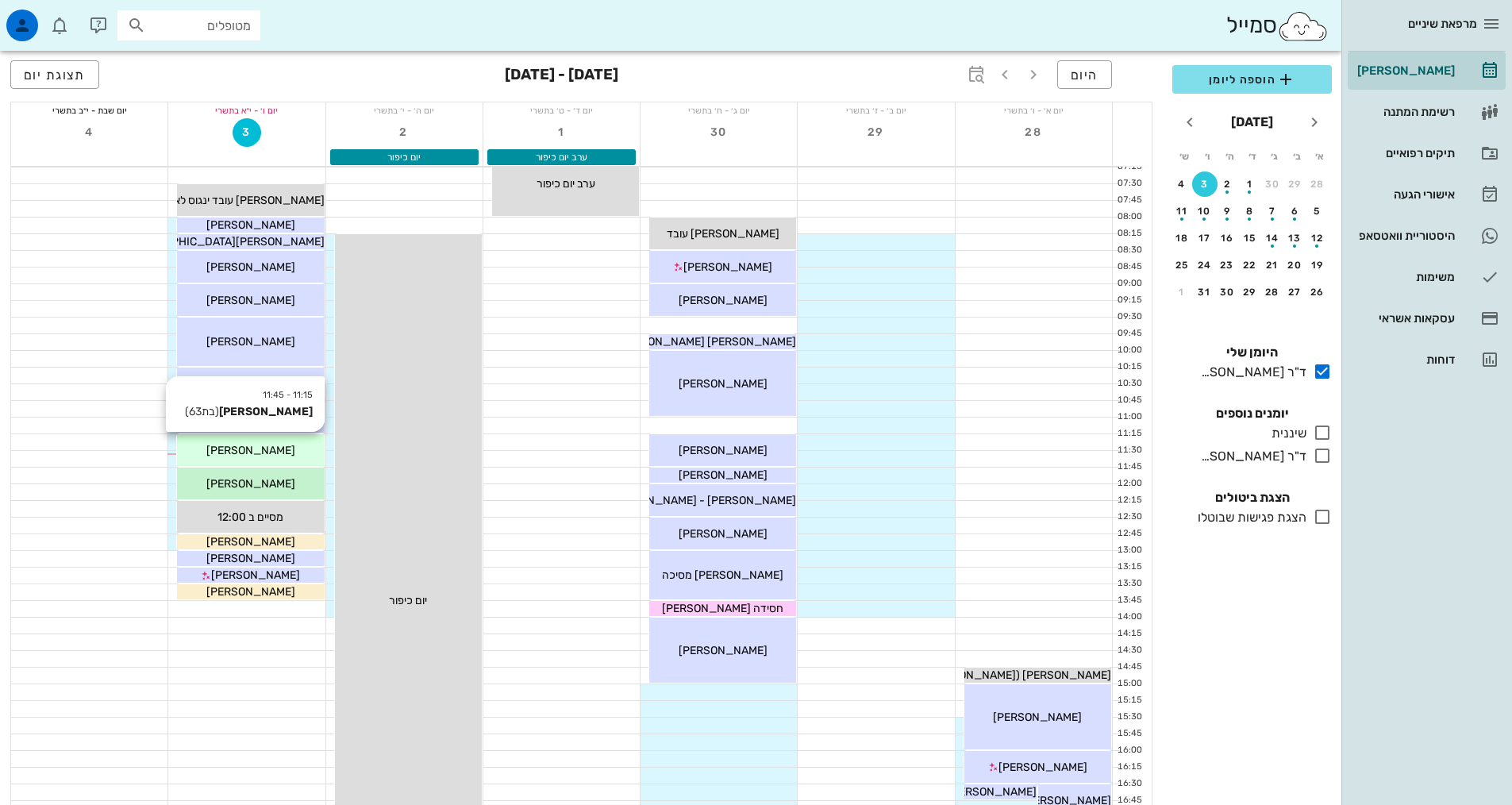
click at [281, 450] on div "[PERSON_NAME]" at bounding box center [250, 451] width 147 height 16
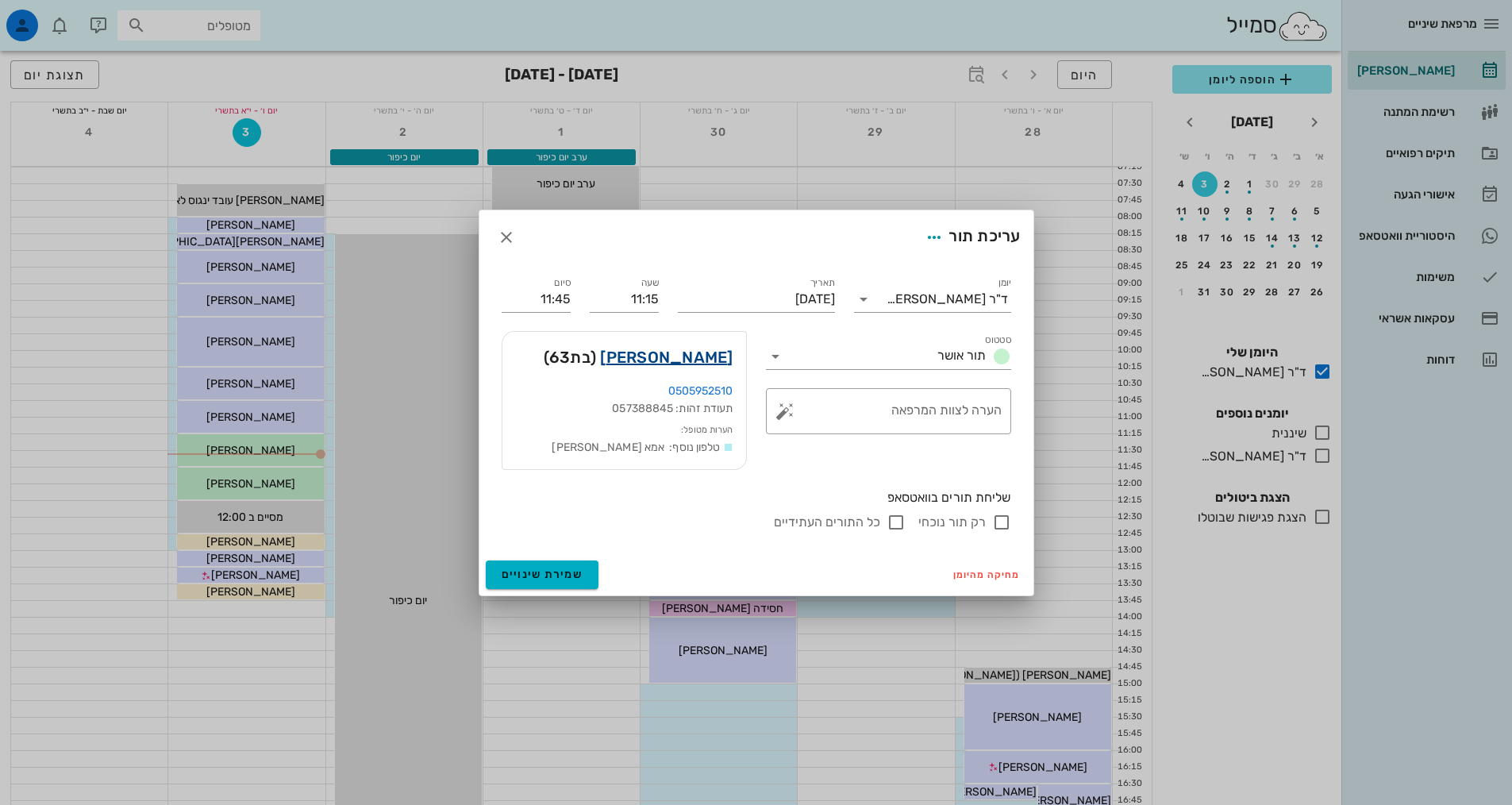
click at [719, 358] on link "[PERSON_NAME]" at bounding box center [666, 357] width 133 height 25
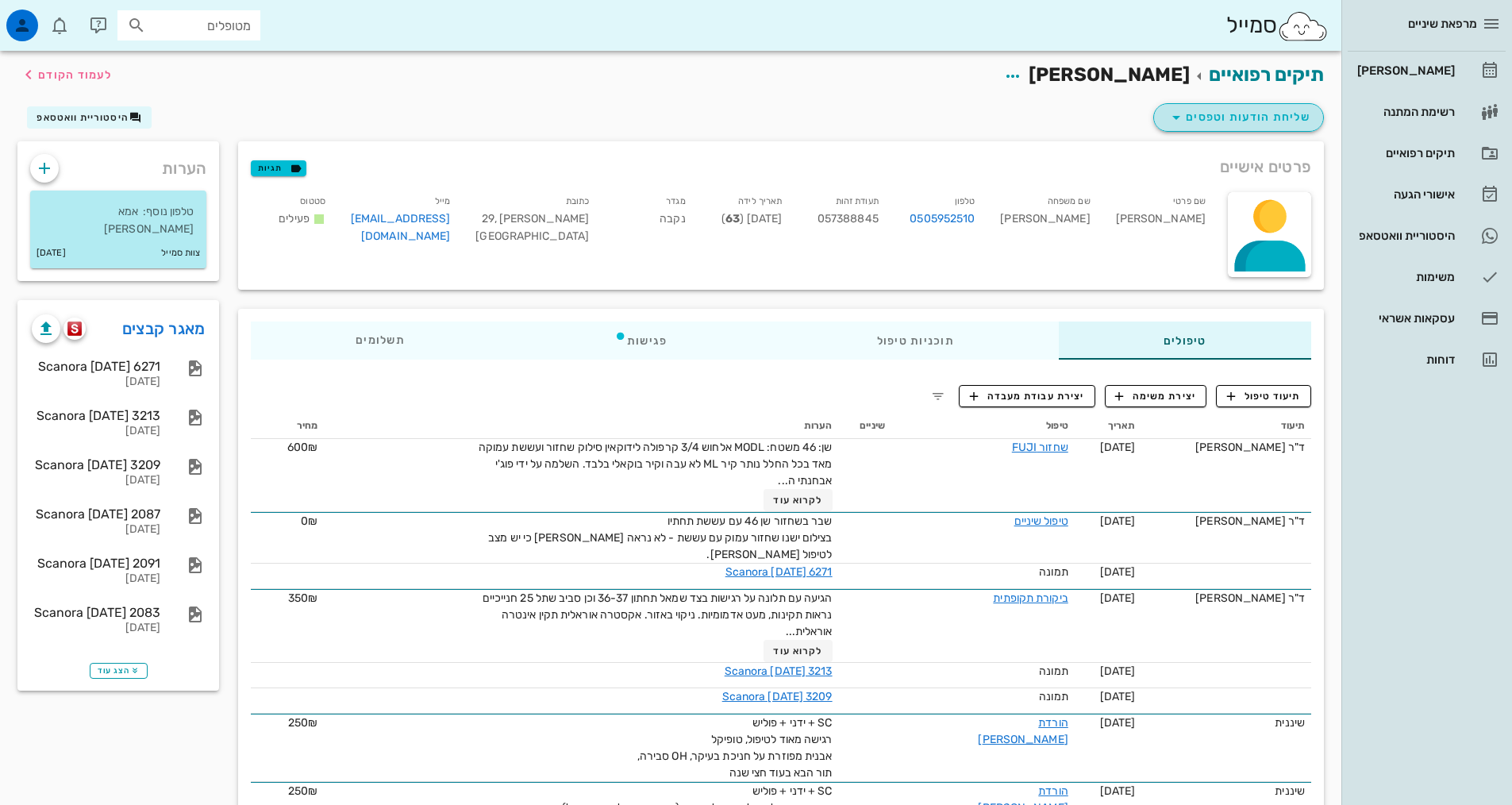
click at [1246, 118] on span "שליחת הודעות וטפסים" at bounding box center [1238, 117] width 143 height 19
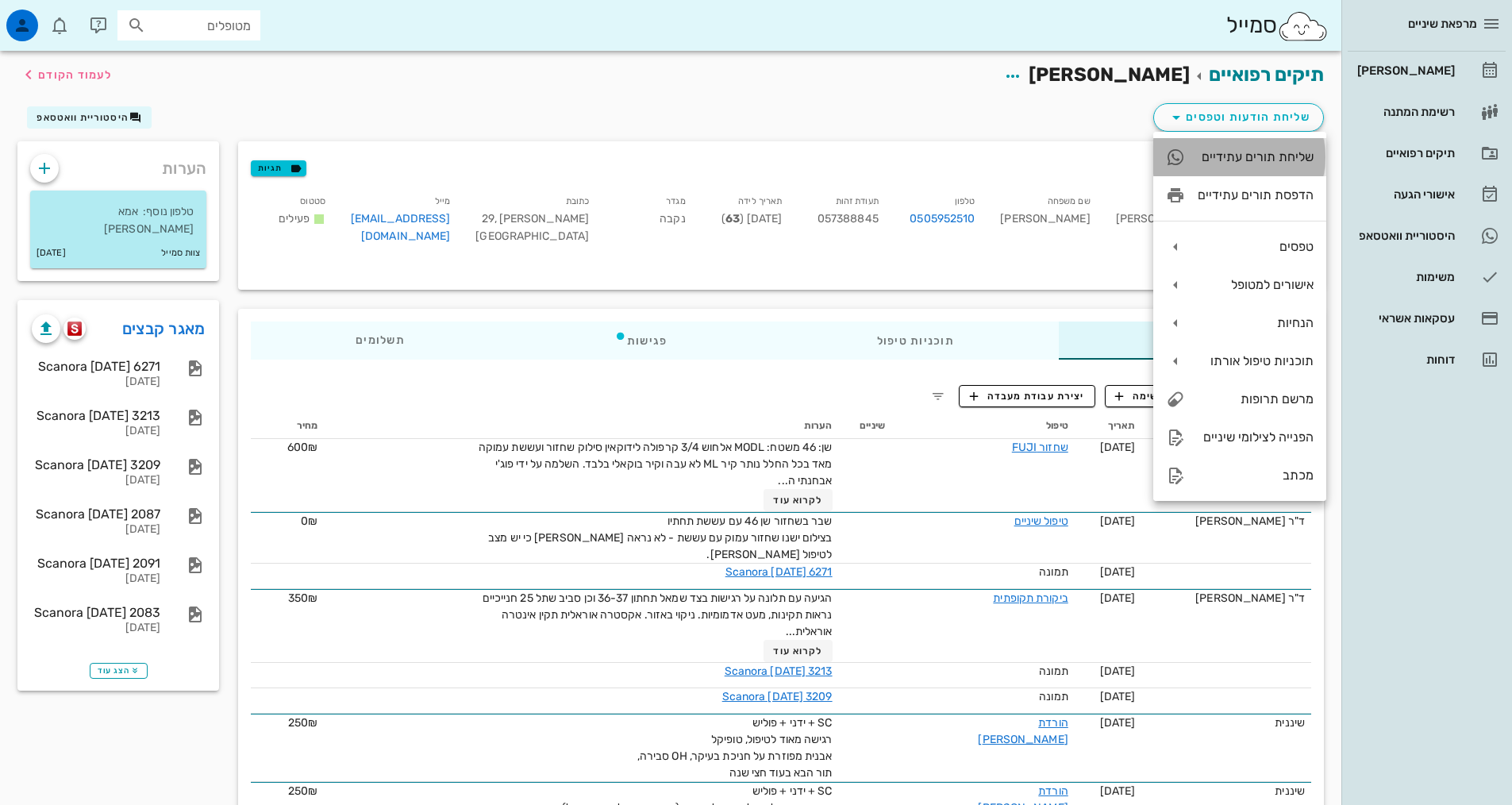
click at [1253, 160] on div "שליחת תורים עתידיים" at bounding box center [1256, 156] width 116 height 15
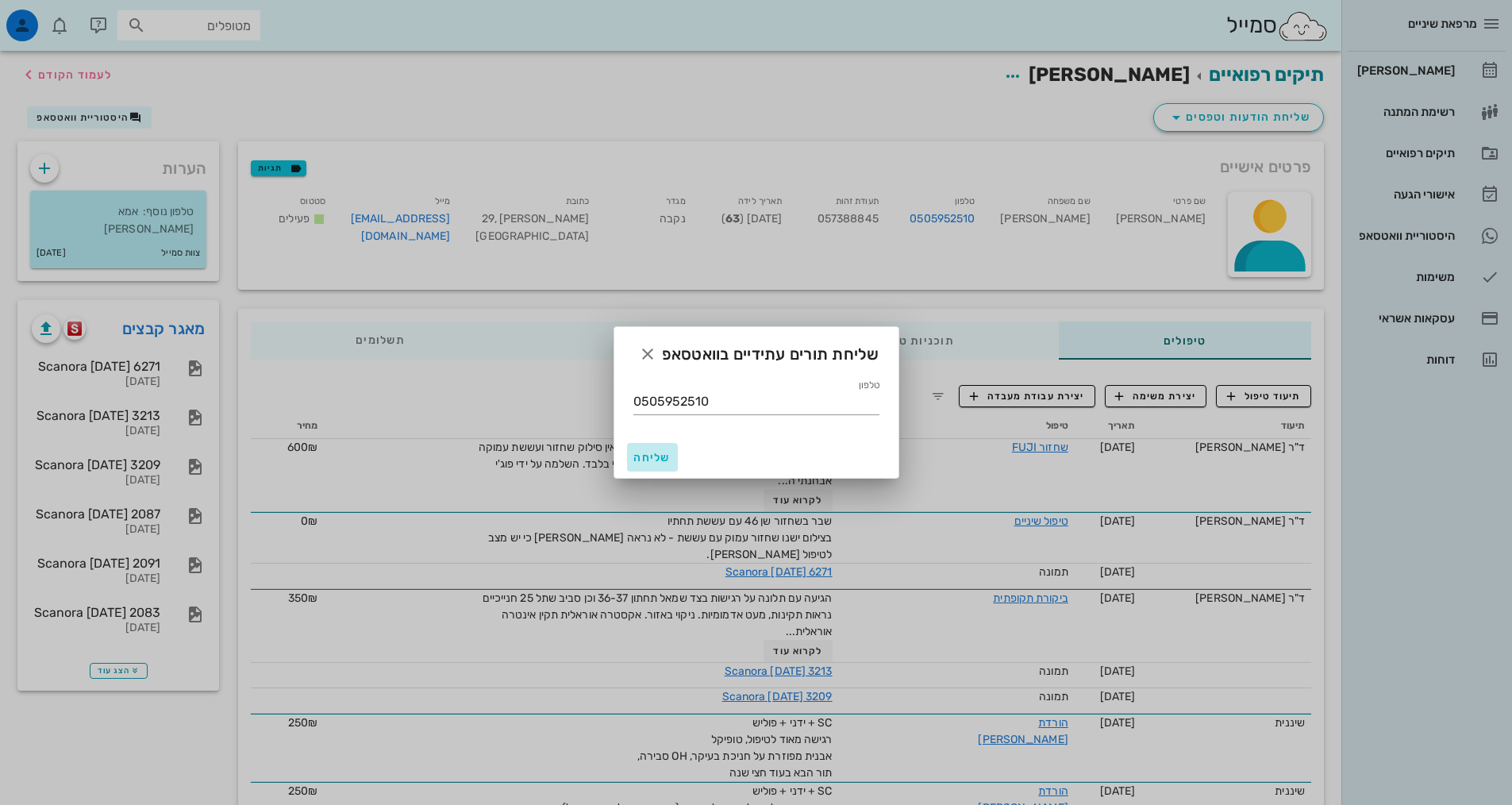
click at [666, 459] on span "שליחה" at bounding box center [653, 458] width 38 height 14
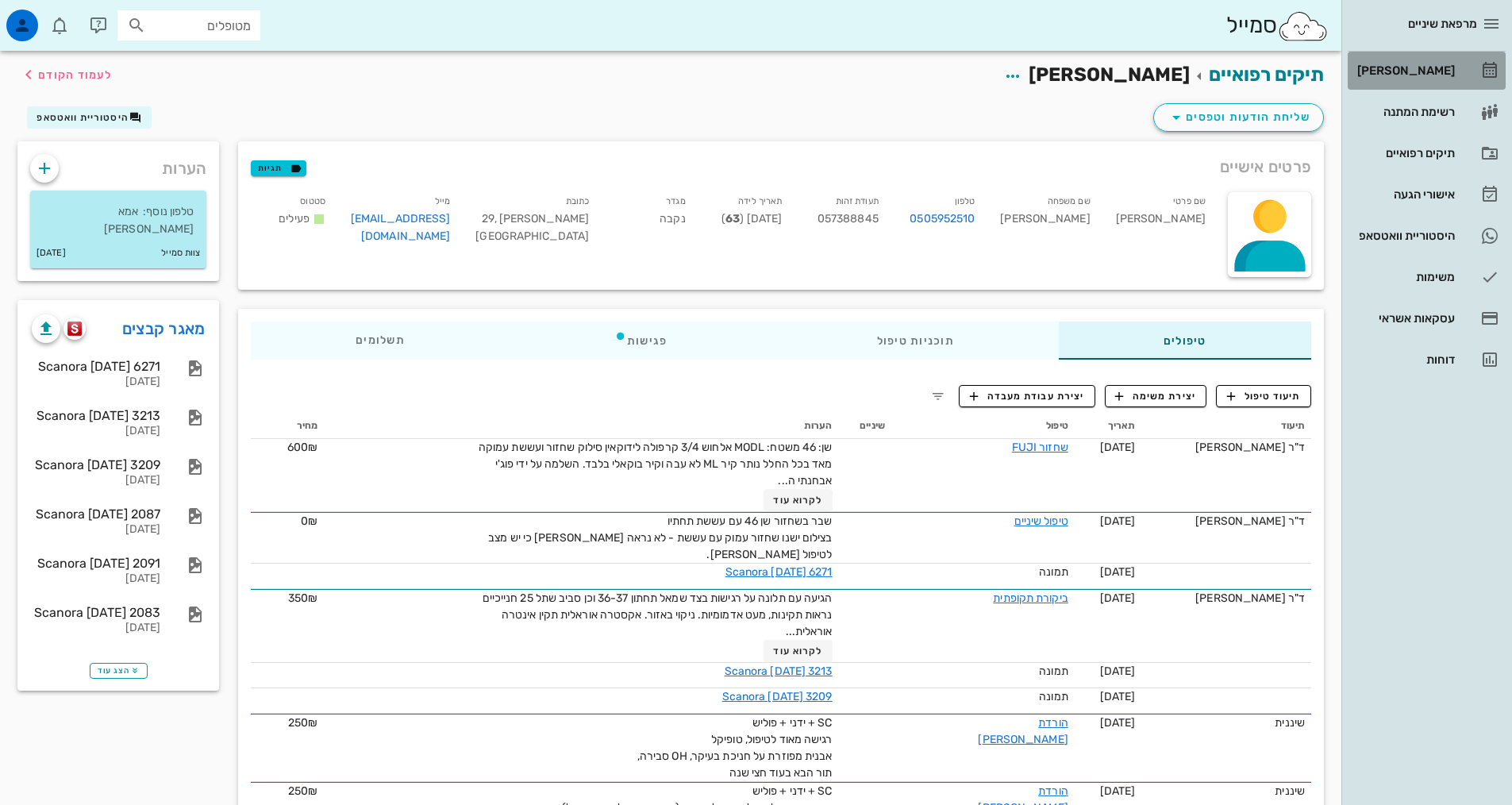
click at [1433, 59] on div "[PERSON_NAME]" at bounding box center [1404, 70] width 101 height 25
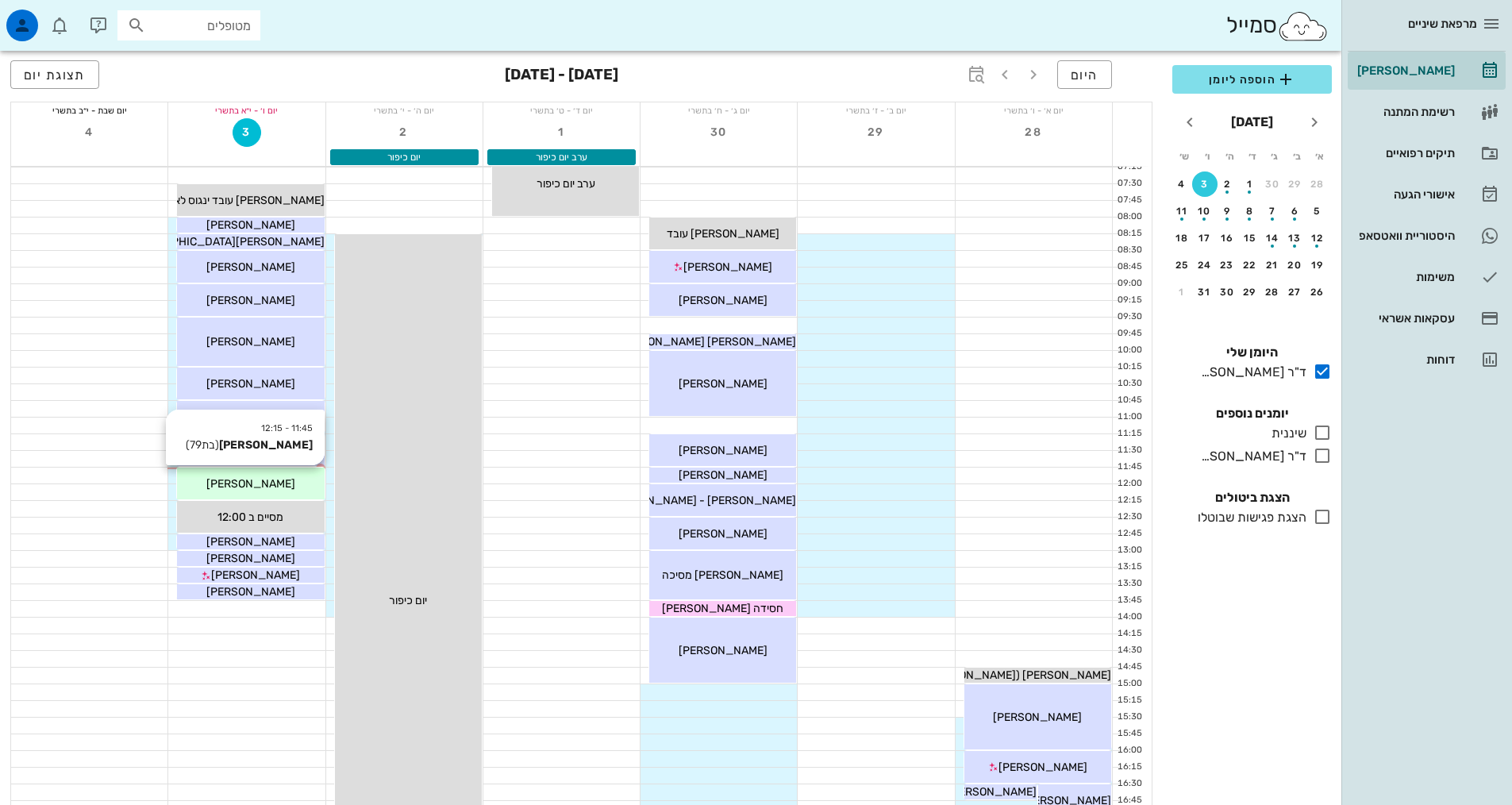
click at [273, 482] on span "[PERSON_NAME]" at bounding box center [250, 484] width 89 height 14
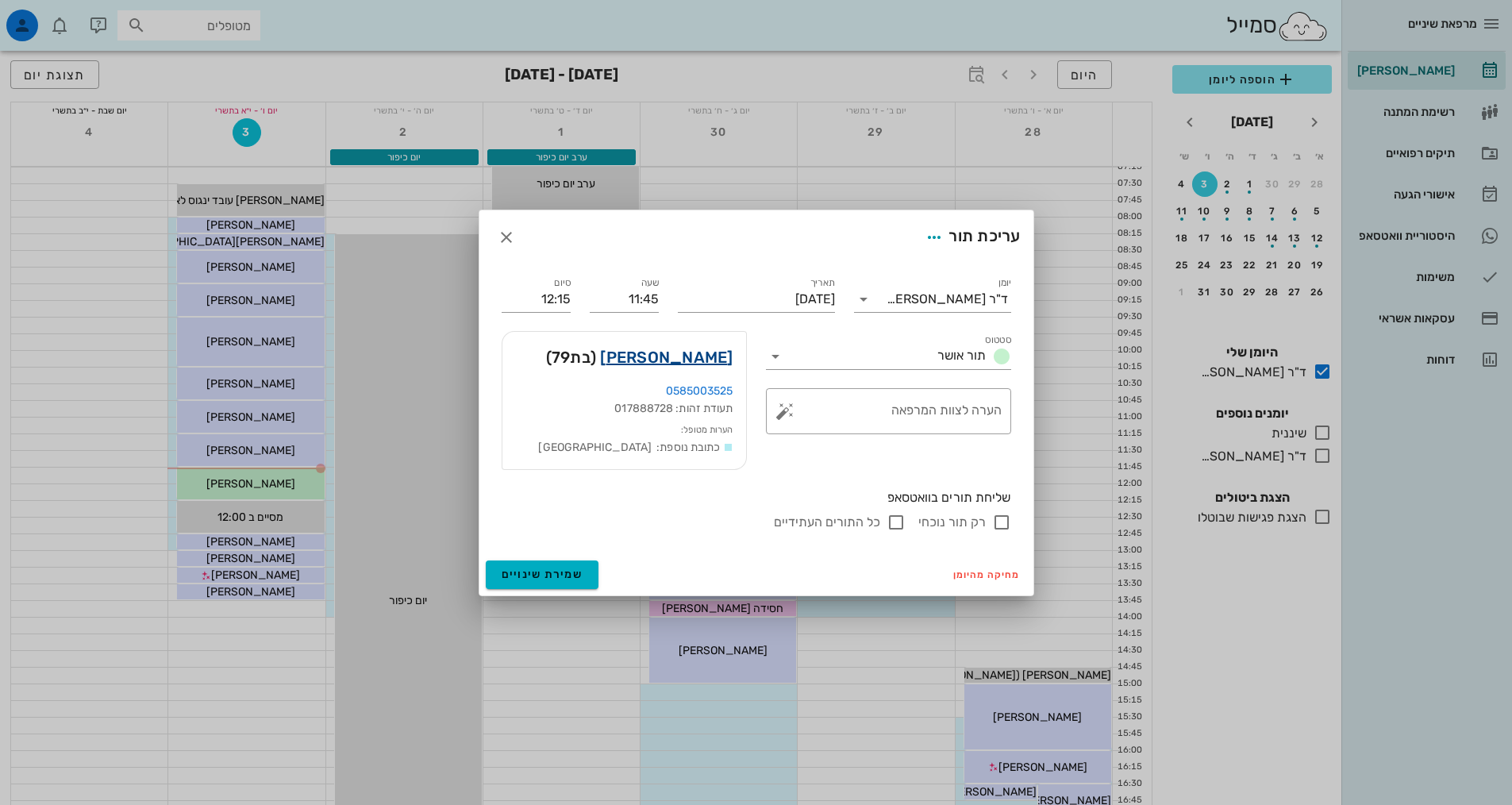
click at [681, 352] on link "[PERSON_NAME]" at bounding box center [666, 357] width 133 height 25
